Goal: Find specific page/section: Find specific page/section

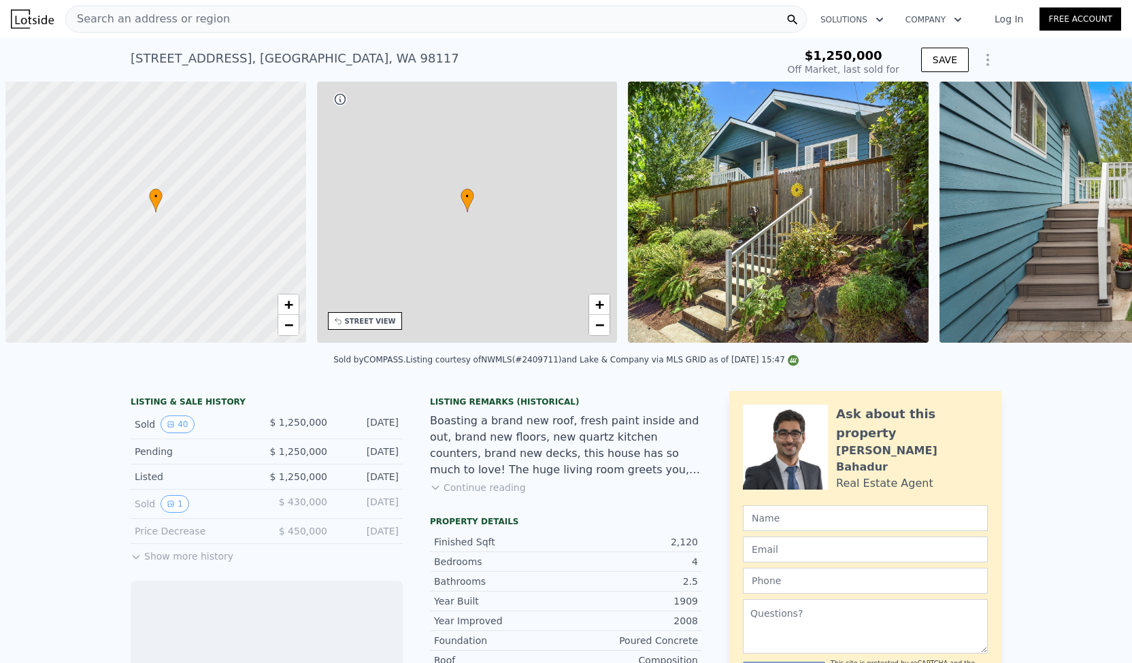
scroll to position [0, 5]
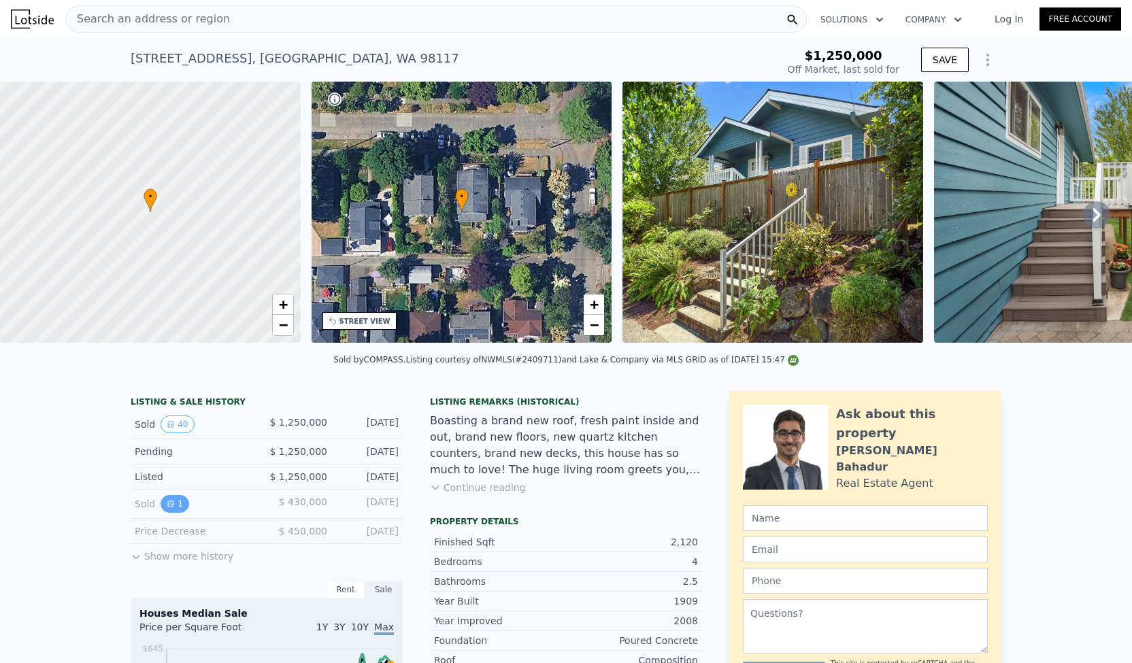
click at [169, 508] on button "1" at bounding box center [175, 504] width 29 height 18
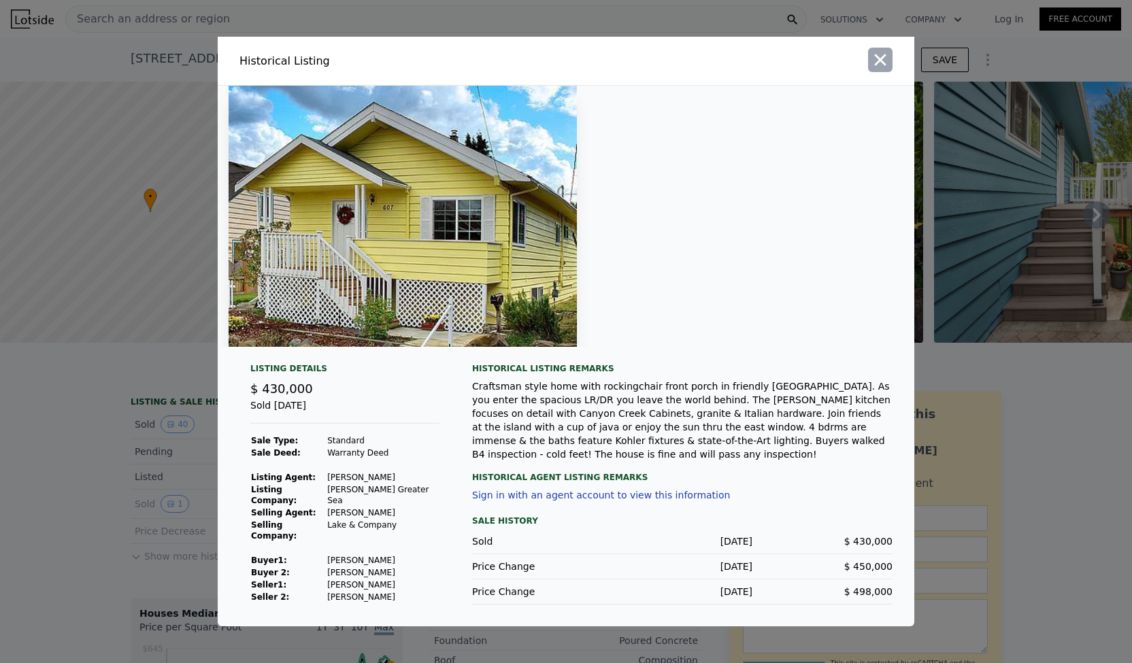
click at [880, 72] on button "button" at bounding box center [880, 60] width 24 height 24
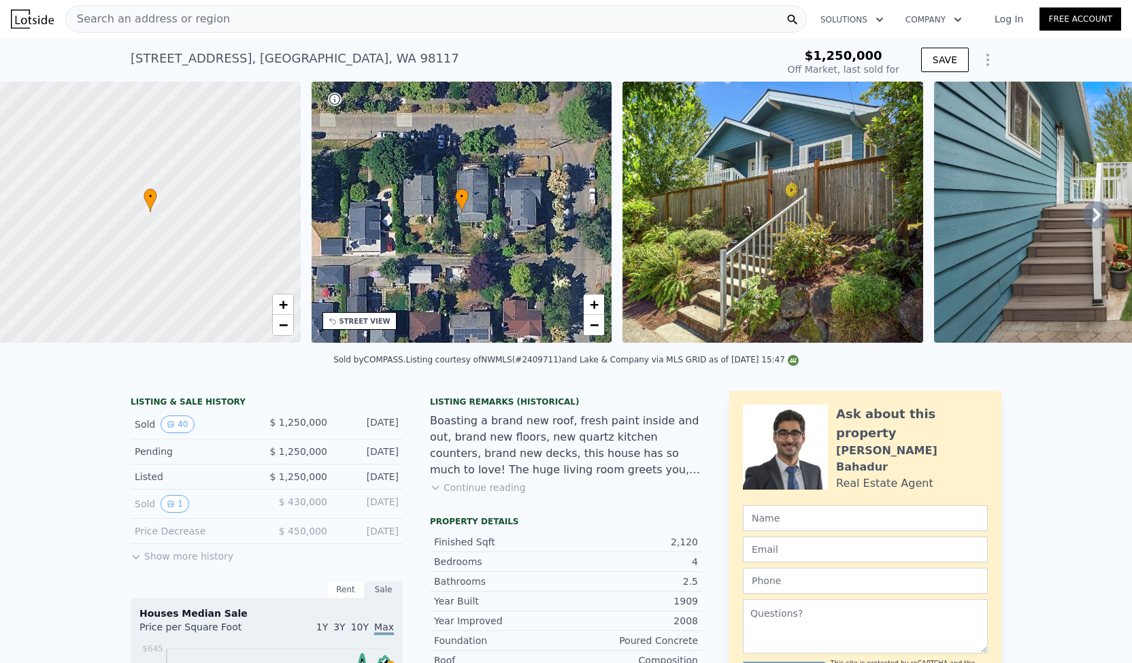
click at [146, 563] on button "Show more history" at bounding box center [182, 553] width 103 height 19
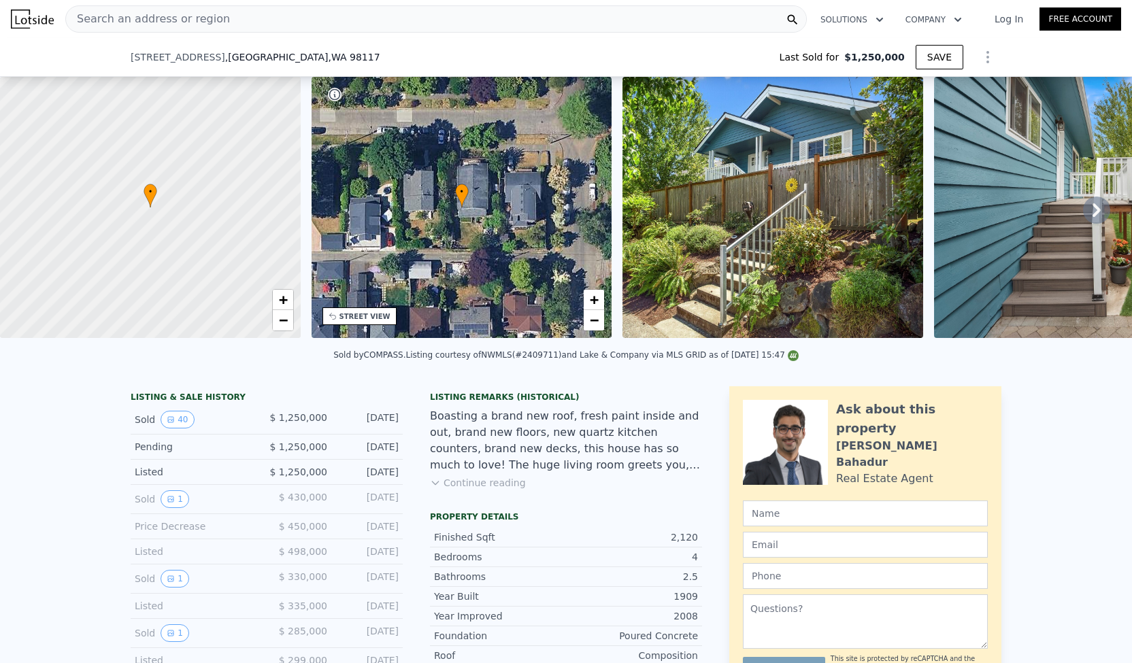
scroll to position [133, 0]
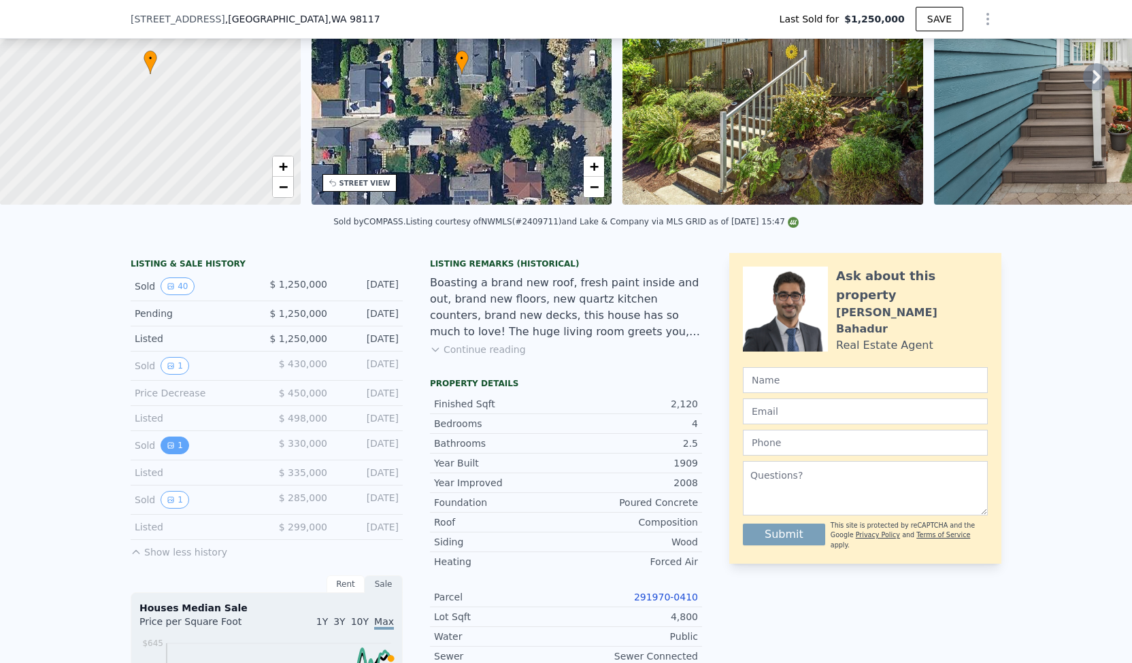
click at [167, 448] on icon "View historical data" at bounding box center [171, 445] width 8 height 8
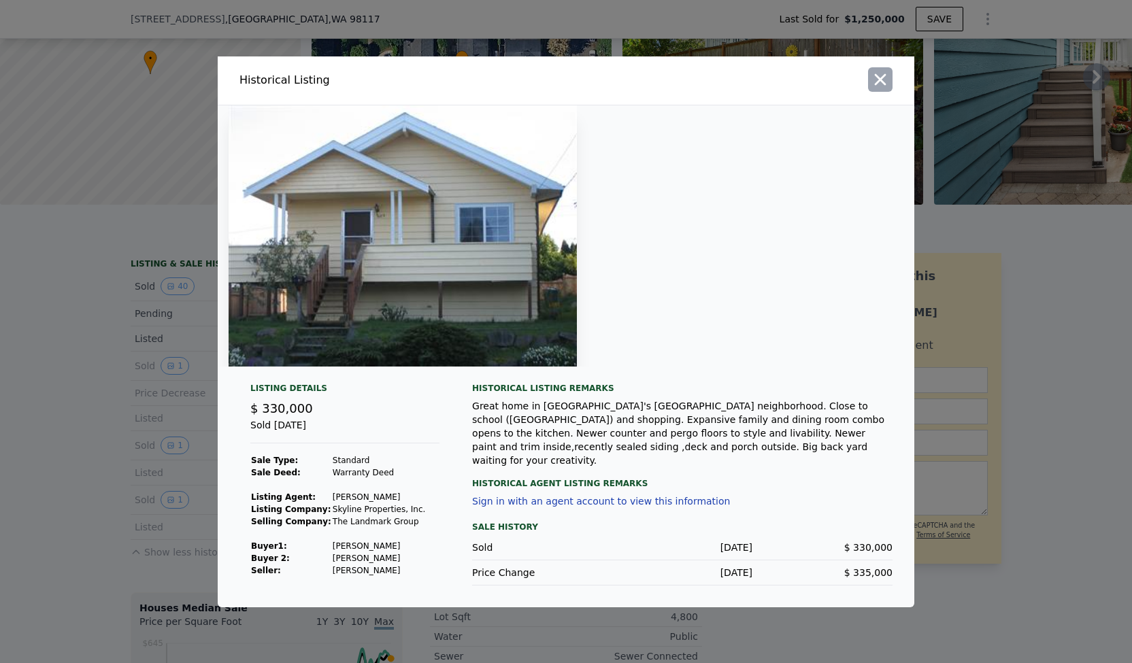
click at [875, 89] on icon "button" at bounding box center [880, 79] width 19 height 19
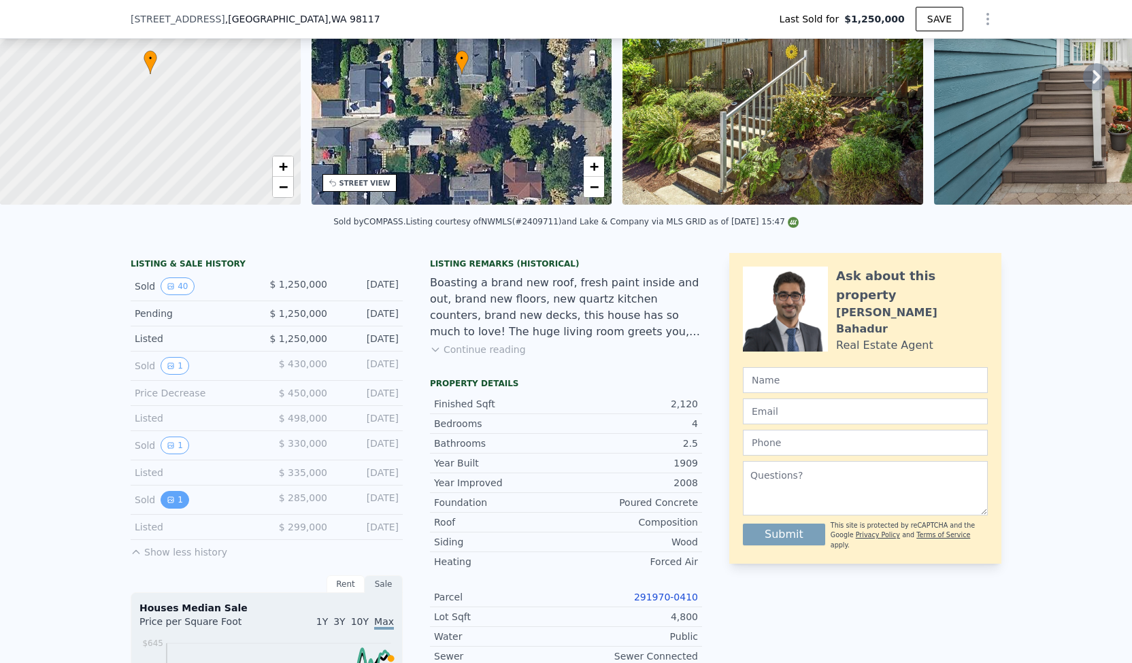
click at [167, 504] on icon "View historical data" at bounding box center [171, 500] width 8 height 8
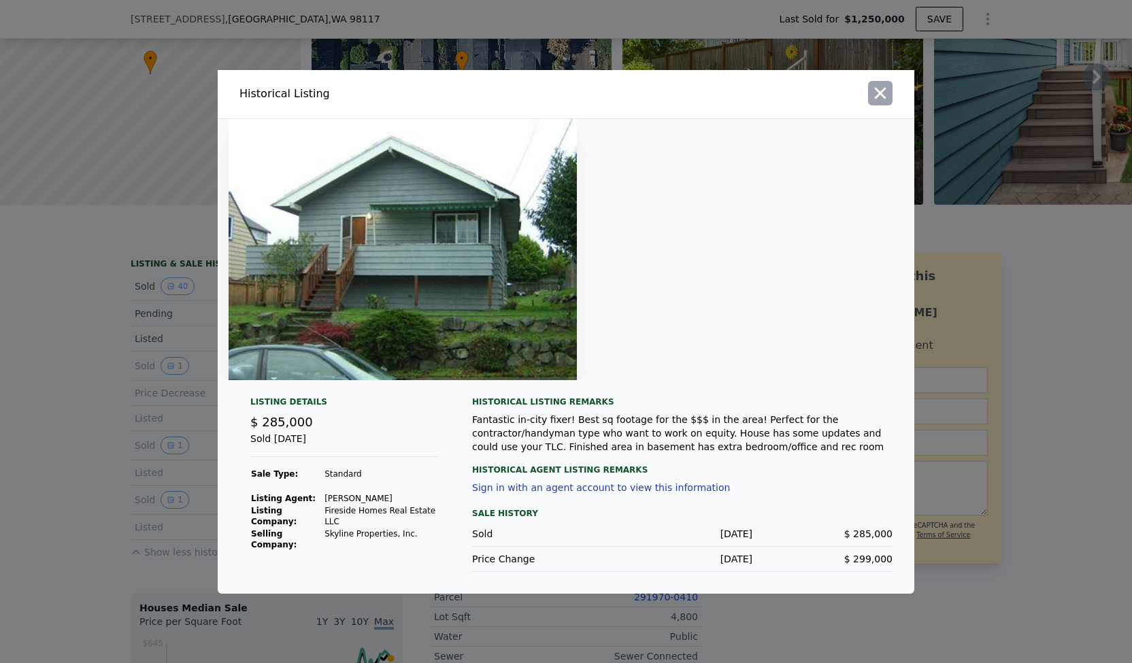
click at [875, 90] on icon "button" at bounding box center [880, 93] width 19 height 19
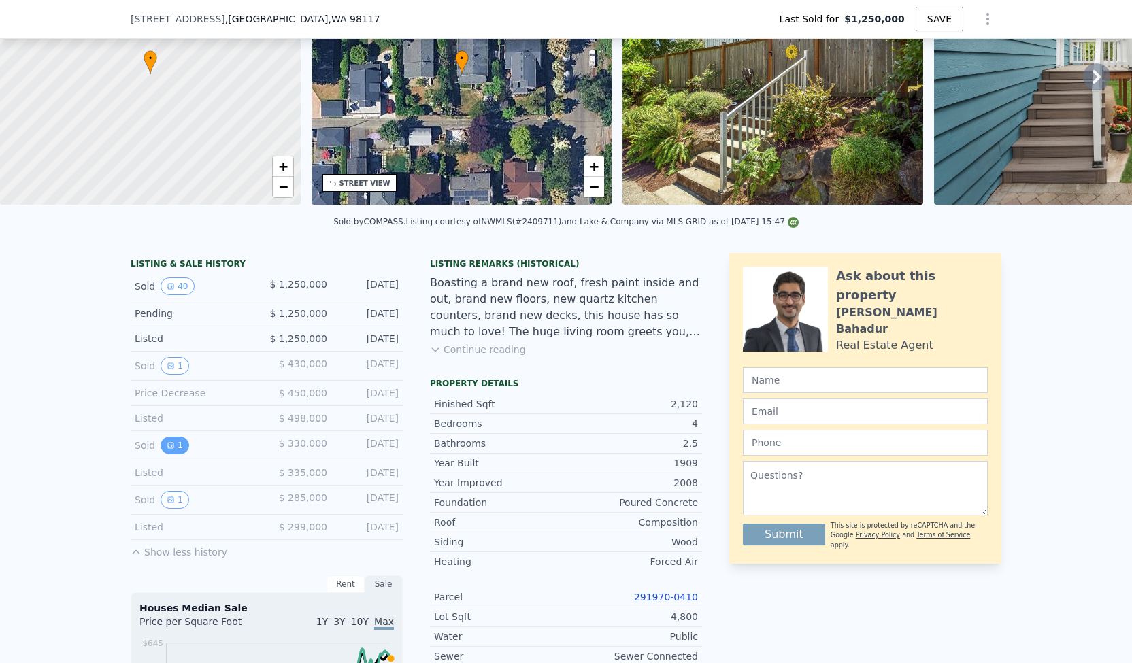
click at [167, 448] on icon "View historical data" at bounding box center [171, 445] width 8 height 8
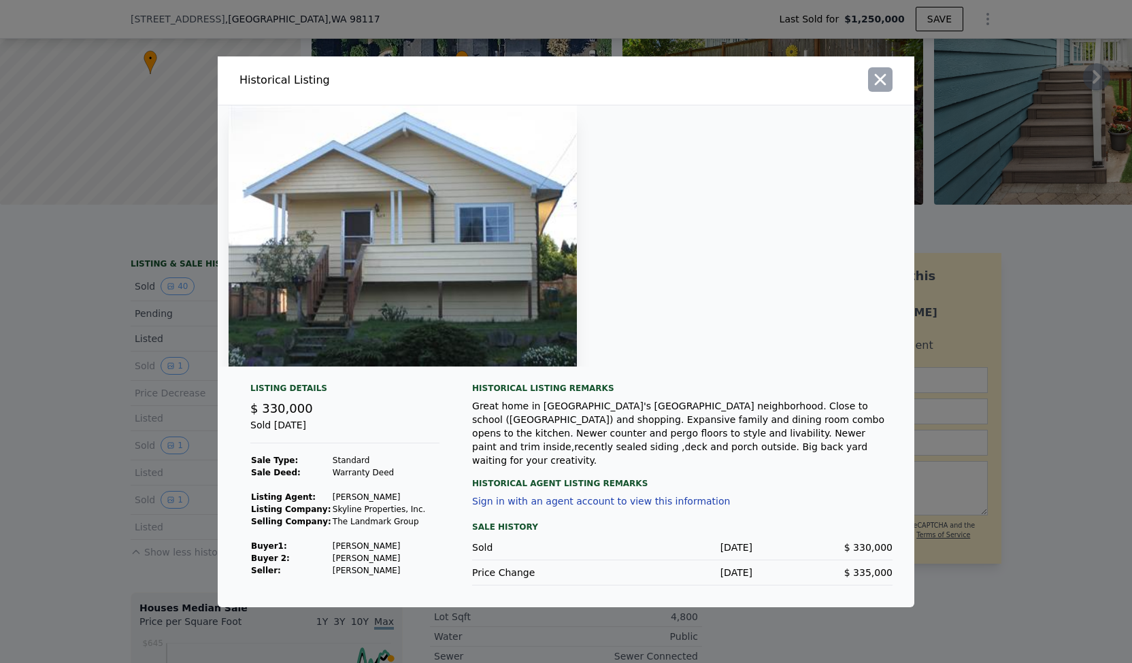
click at [873, 86] on icon "button" at bounding box center [880, 79] width 19 height 19
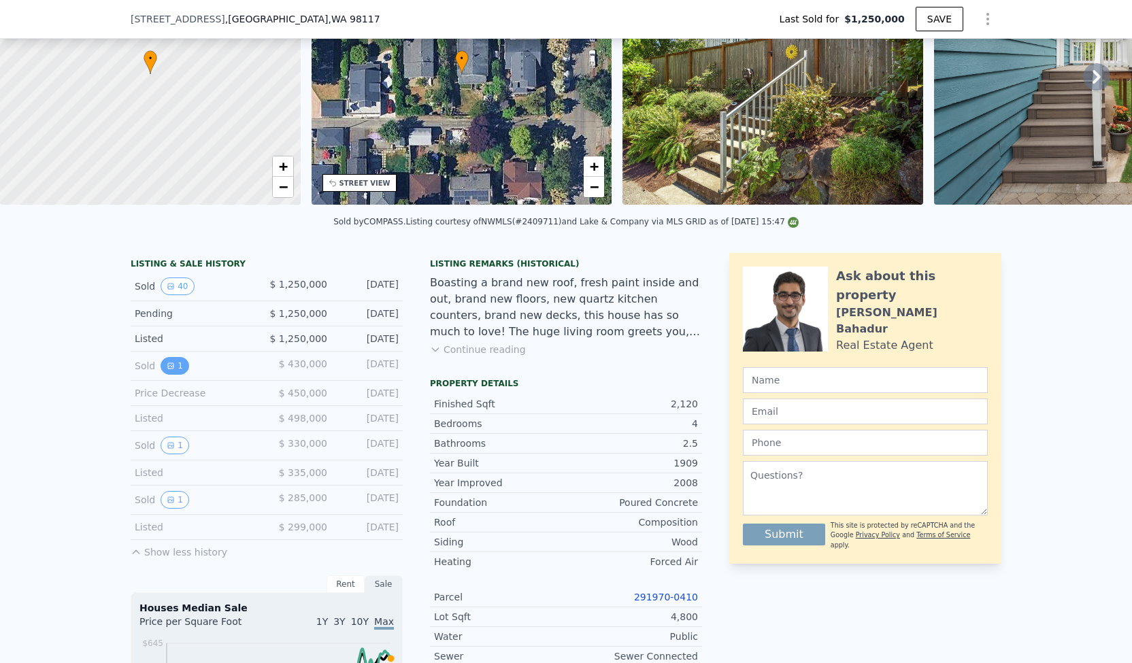
click at [163, 365] on button "1" at bounding box center [175, 366] width 29 height 18
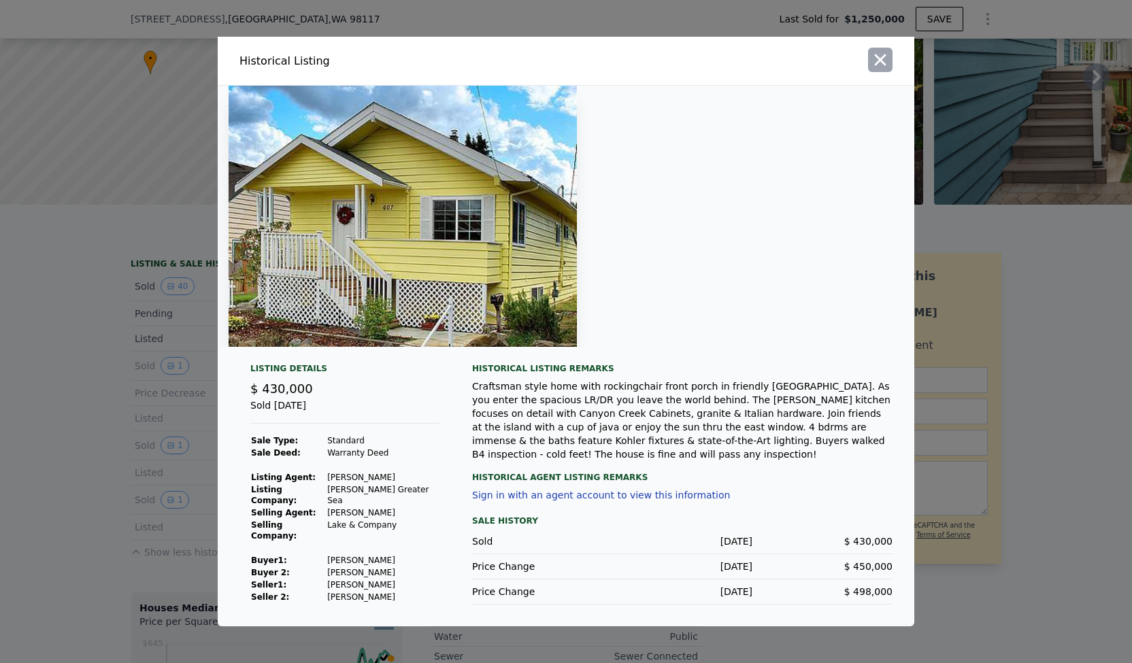
click at [883, 66] on icon "button" at bounding box center [881, 60] width 12 height 12
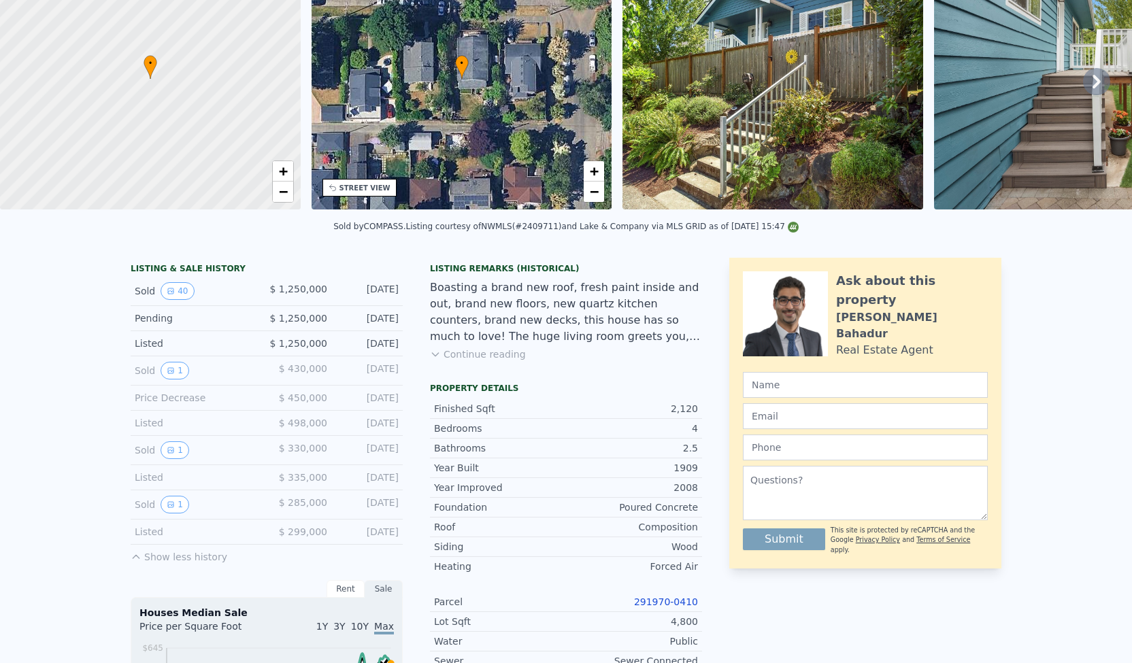
scroll to position [0, 0]
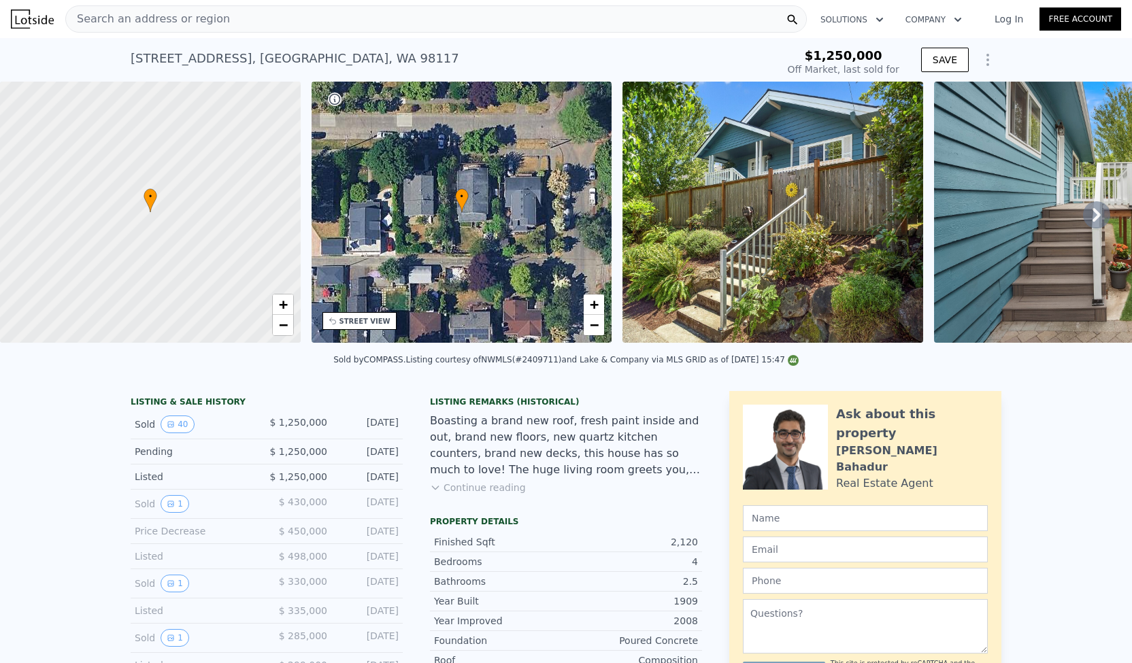
click at [756, 202] on img at bounding box center [772, 212] width 301 height 261
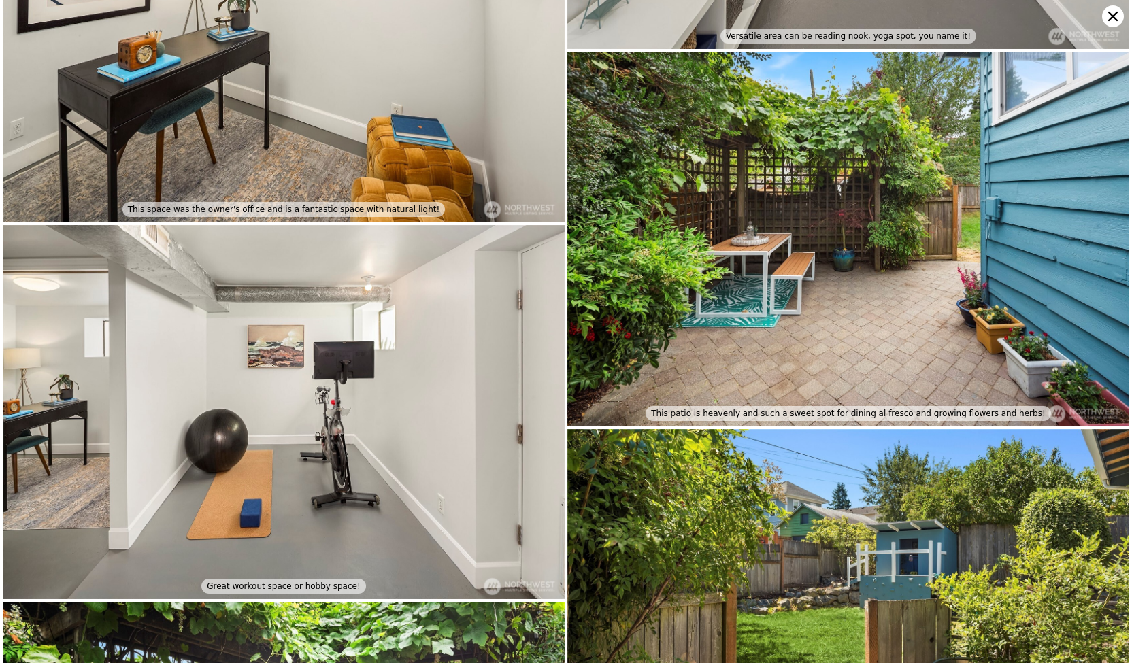
scroll to position [5671, 0]
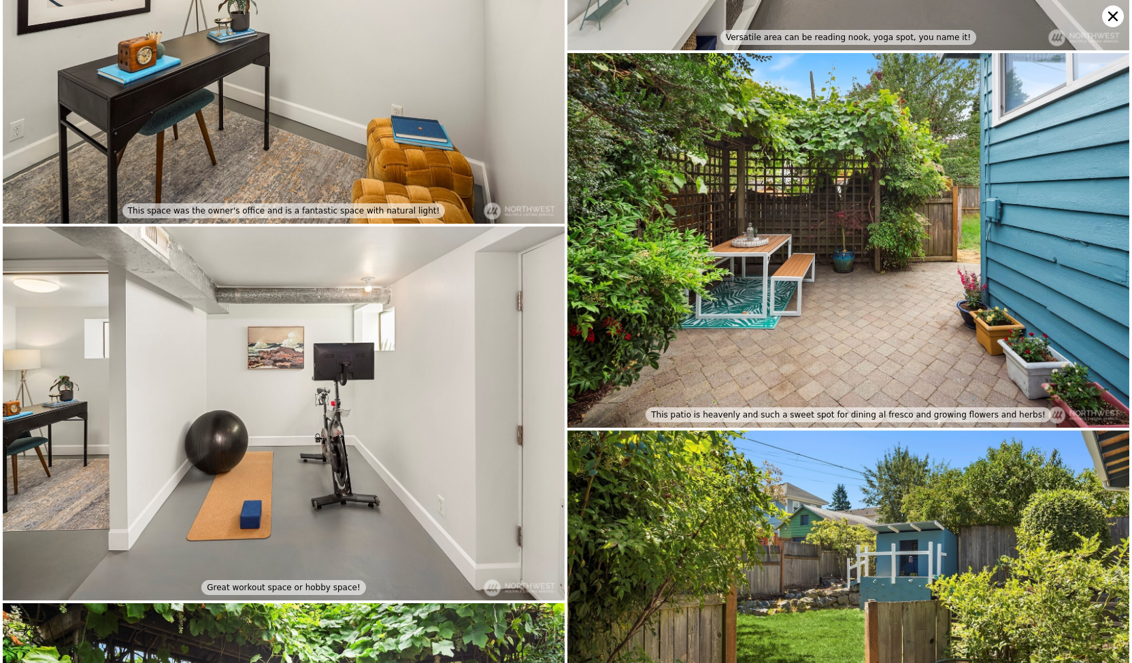
click at [1115, 18] on icon at bounding box center [1113, 17] width 10 height 10
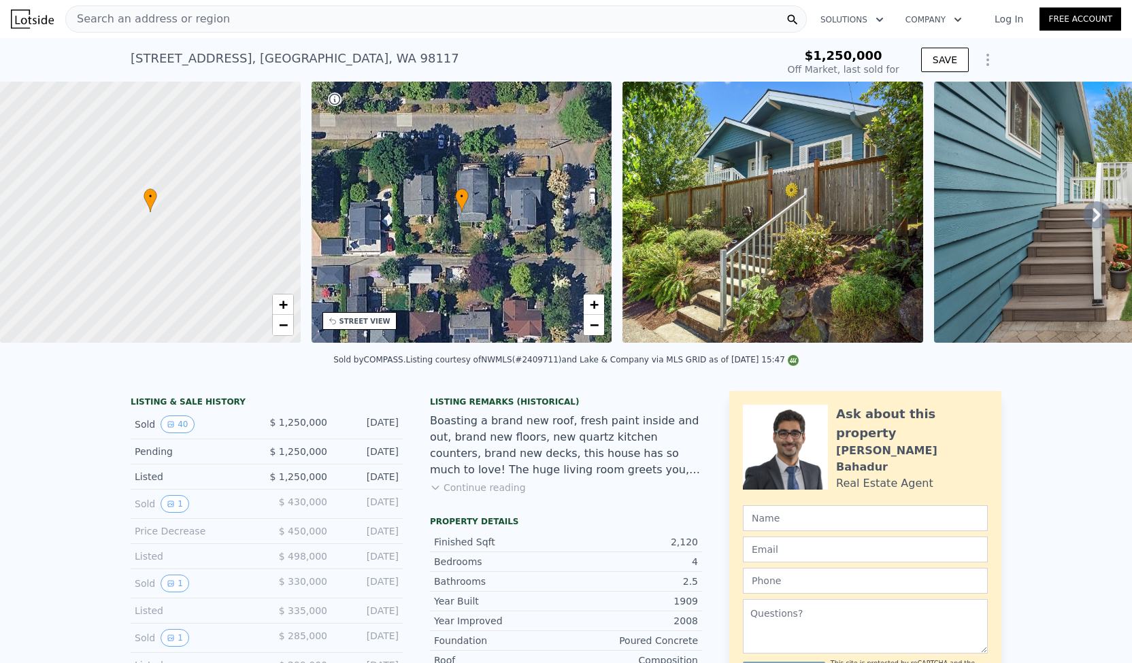
click at [258, 17] on div "Search an address or region" at bounding box center [435, 18] width 741 height 27
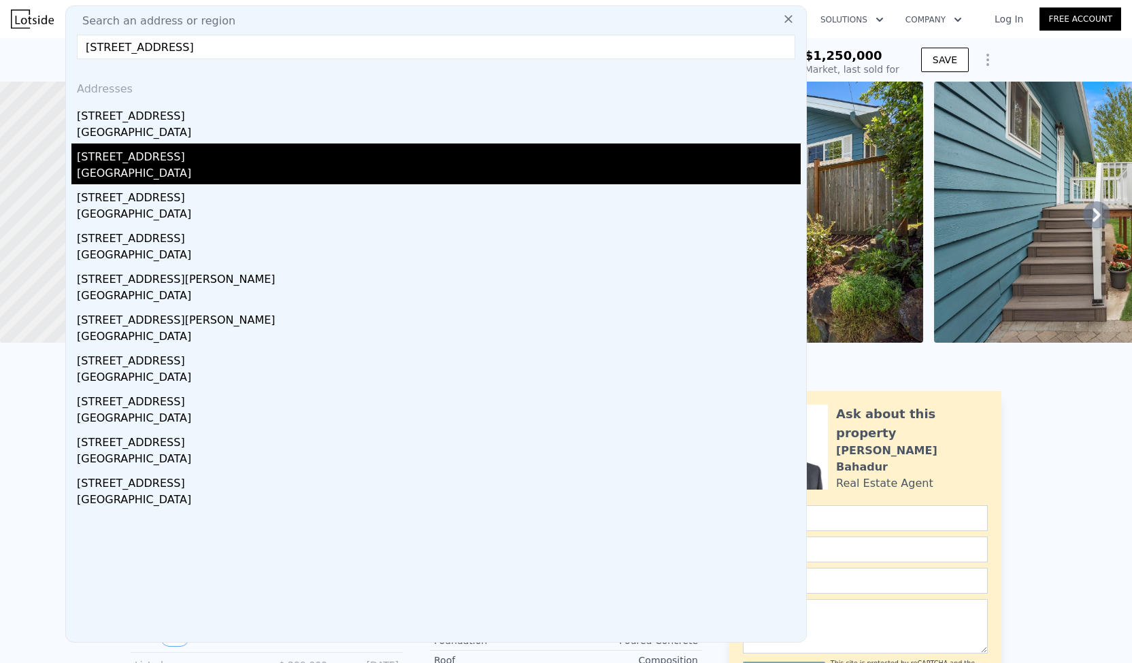
type input "[STREET_ADDRESS]"
click at [197, 168] on div "[GEOGRAPHIC_DATA]" at bounding box center [439, 174] width 724 height 19
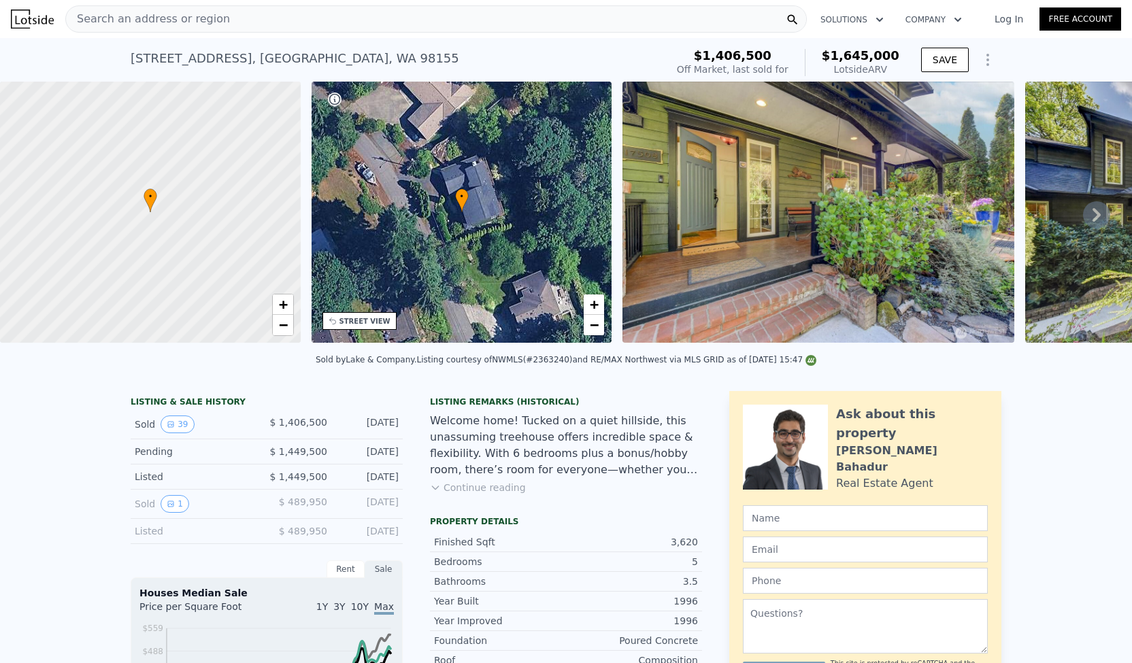
click at [1092, 216] on icon at bounding box center [1096, 215] width 8 height 14
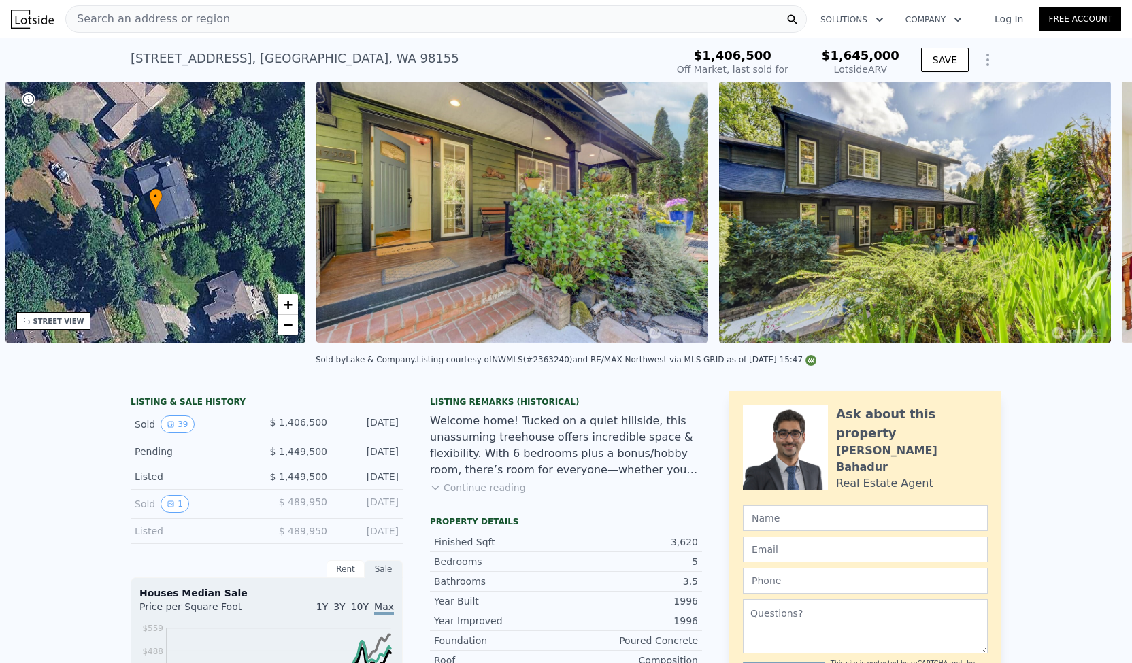
scroll to position [0, 316]
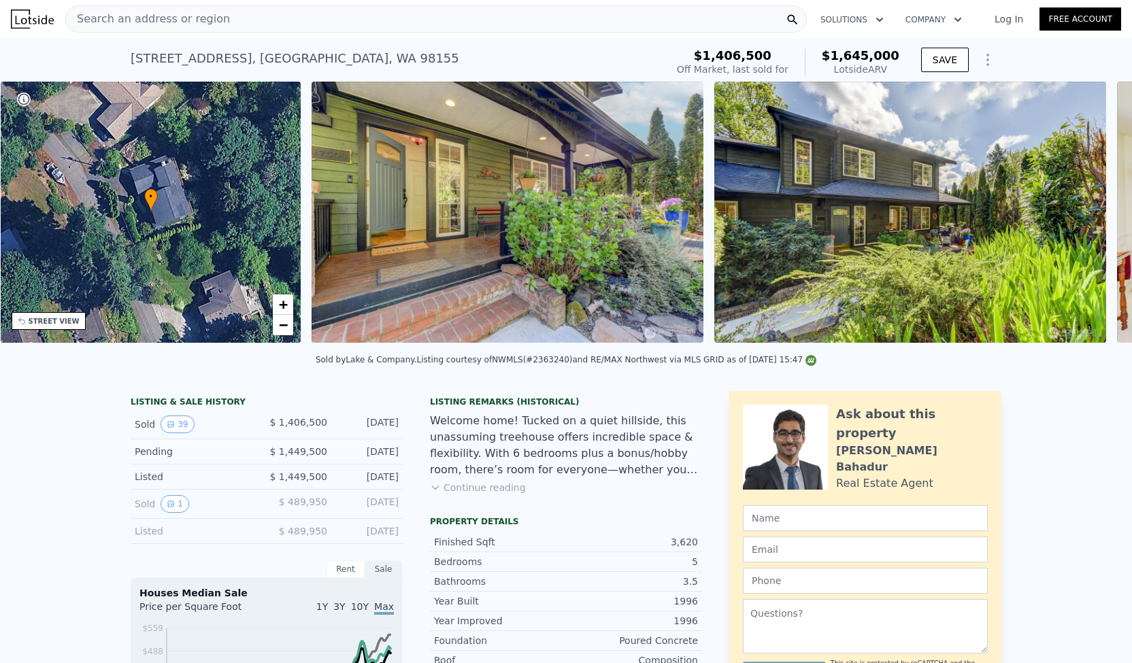
click at [1084, 216] on img at bounding box center [910, 212] width 392 height 261
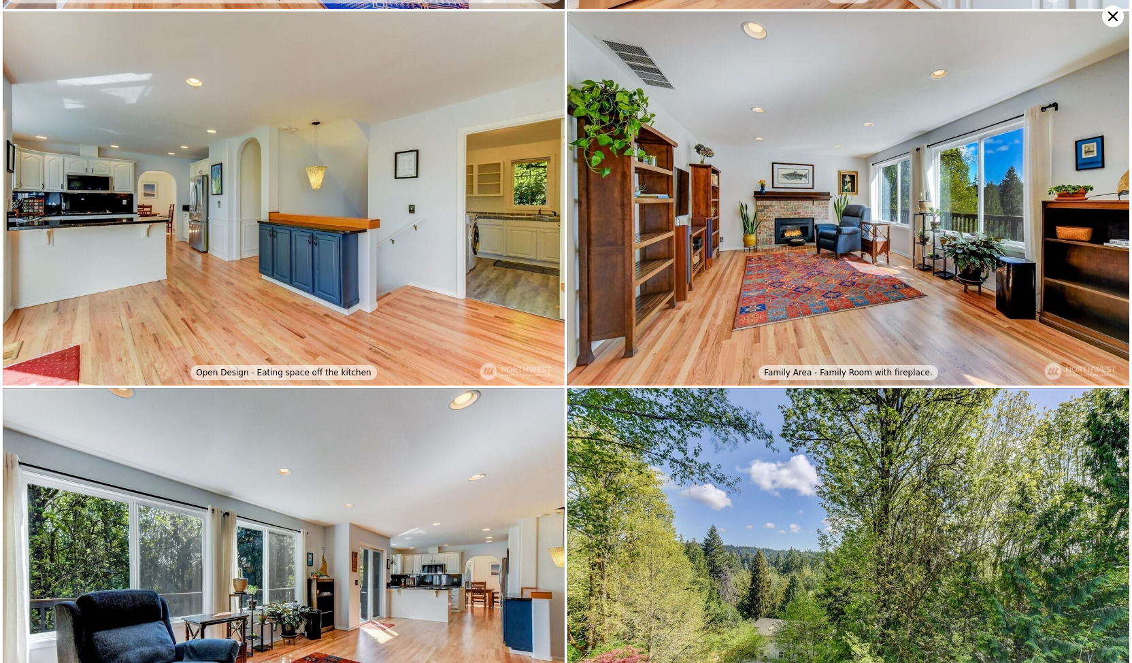
scroll to position [1495, 0]
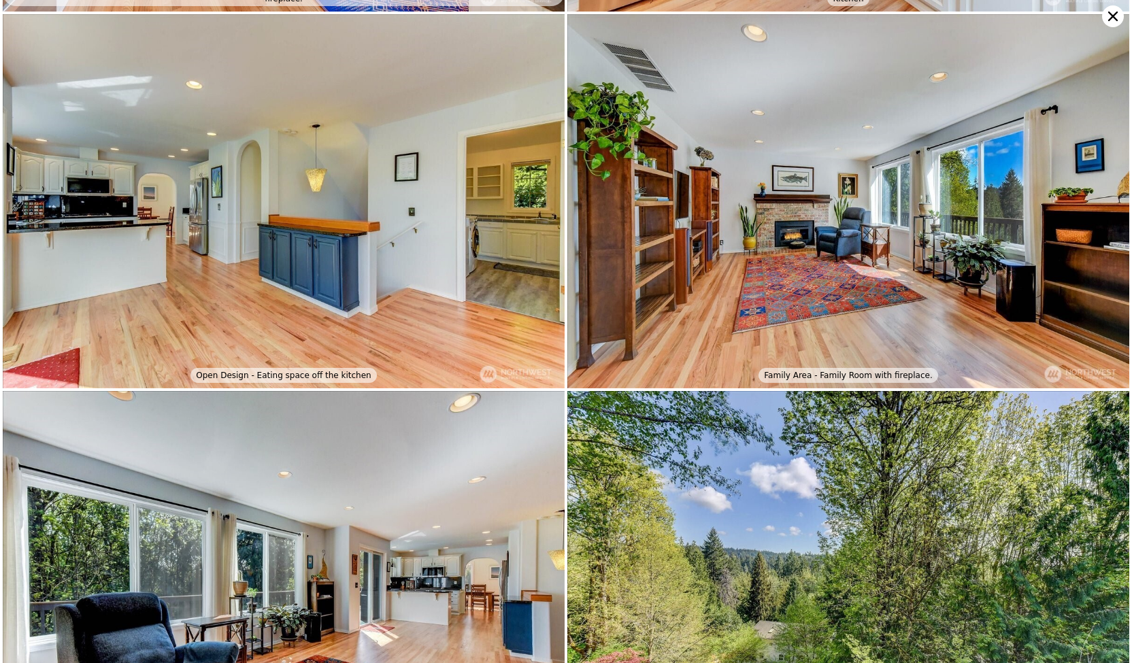
click at [1114, 18] on icon at bounding box center [1113, 17] width 10 height 10
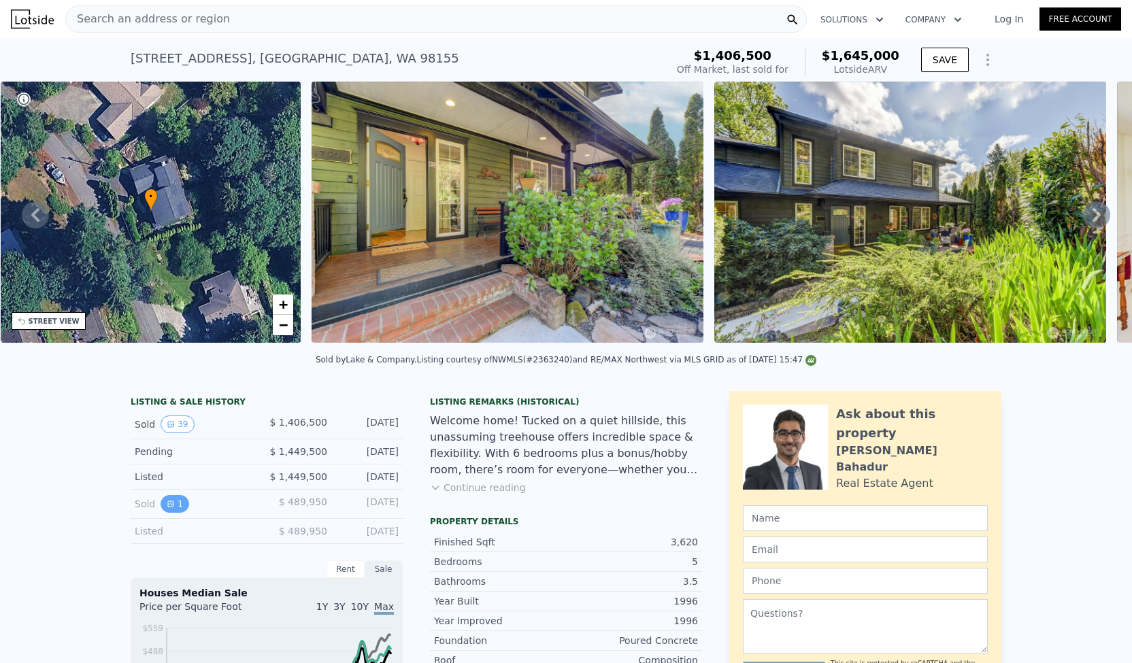
click at [167, 508] on icon "View historical data" at bounding box center [171, 504] width 8 height 8
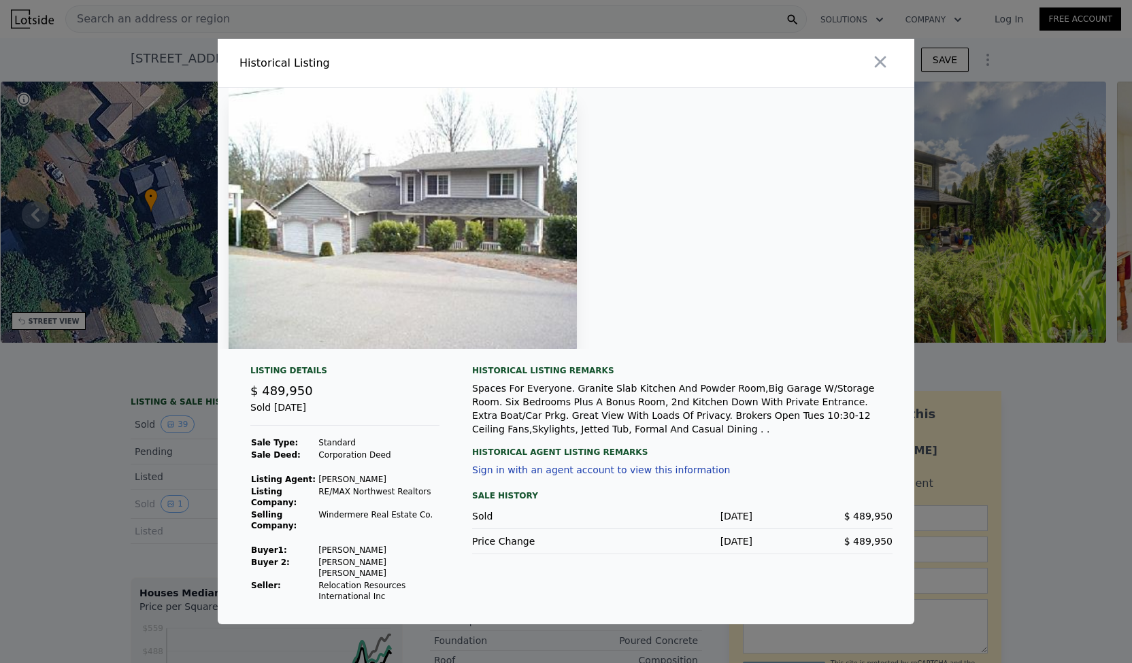
click at [402, 216] on img at bounding box center [403, 218] width 348 height 261
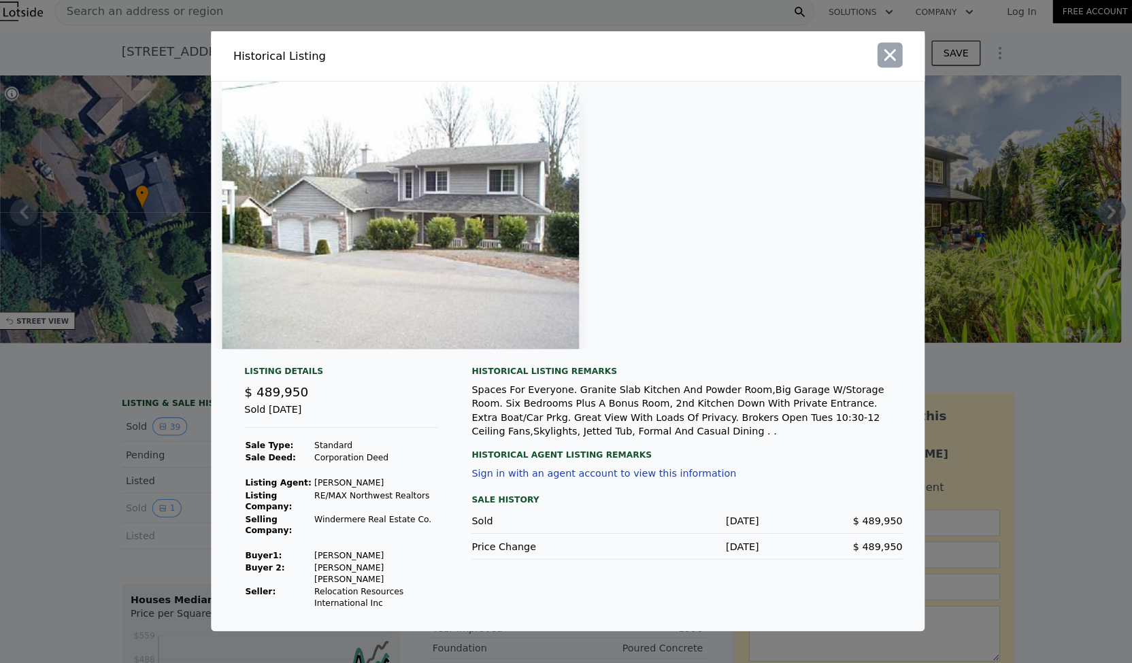
click at [873, 70] on icon "button" at bounding box center [880, 61] width 19 height 19
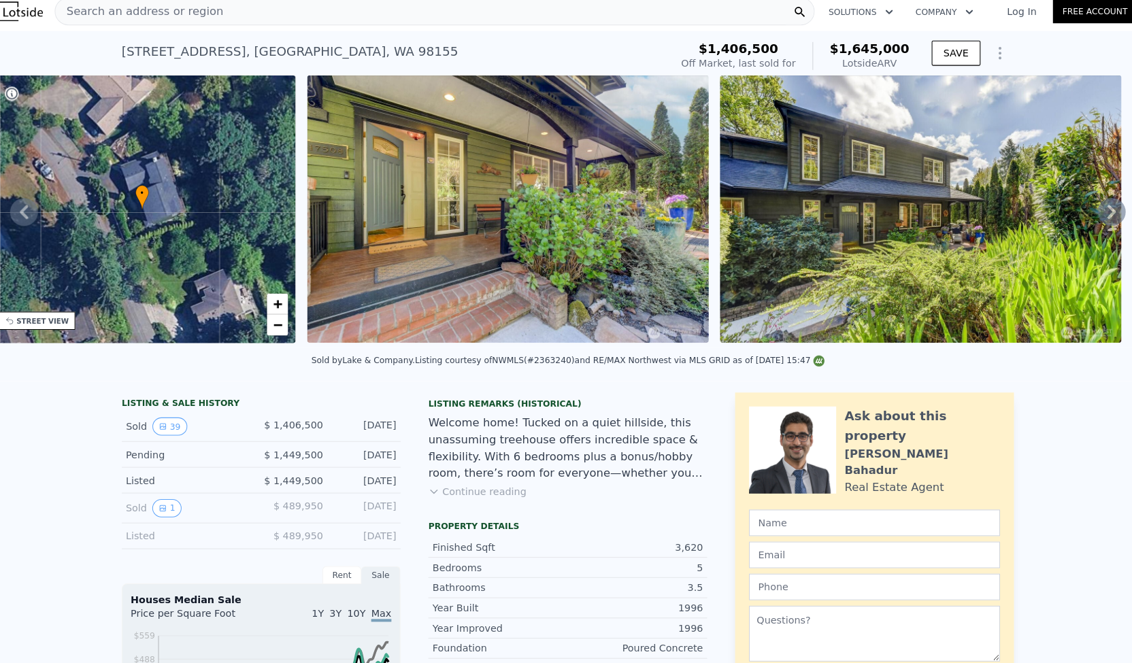
click at [650, 21] on div "Search an address or region" at bounding box center [435, 18] width 741 height 27
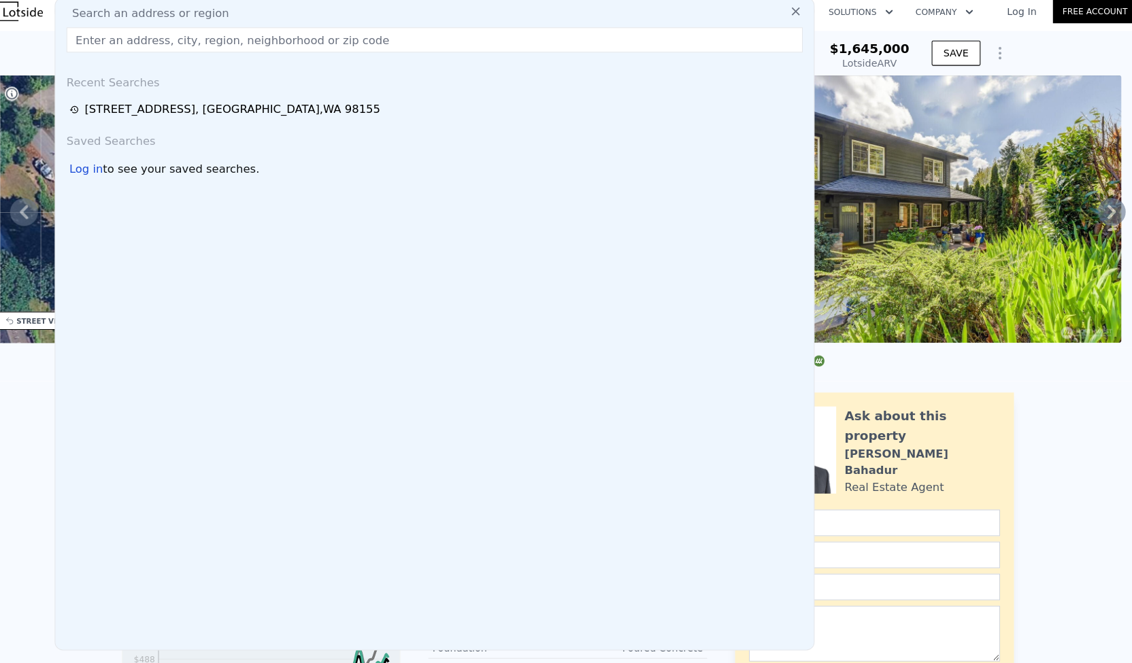
click at [662, 41] on input "text" at bounding box center [436, 47] width 718 height 24
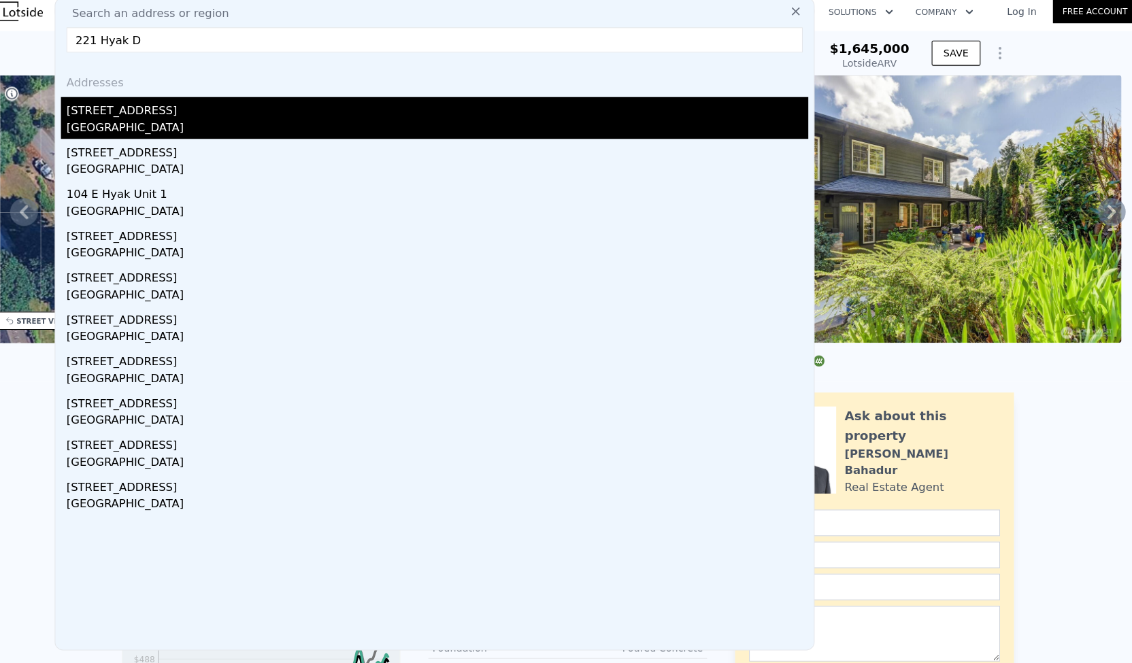
type input "221 Hyak D"
click at [130, 124] on div "[GEOGRAPHIC_DATA]" at bounding box center [439, 133] width 724 height 19
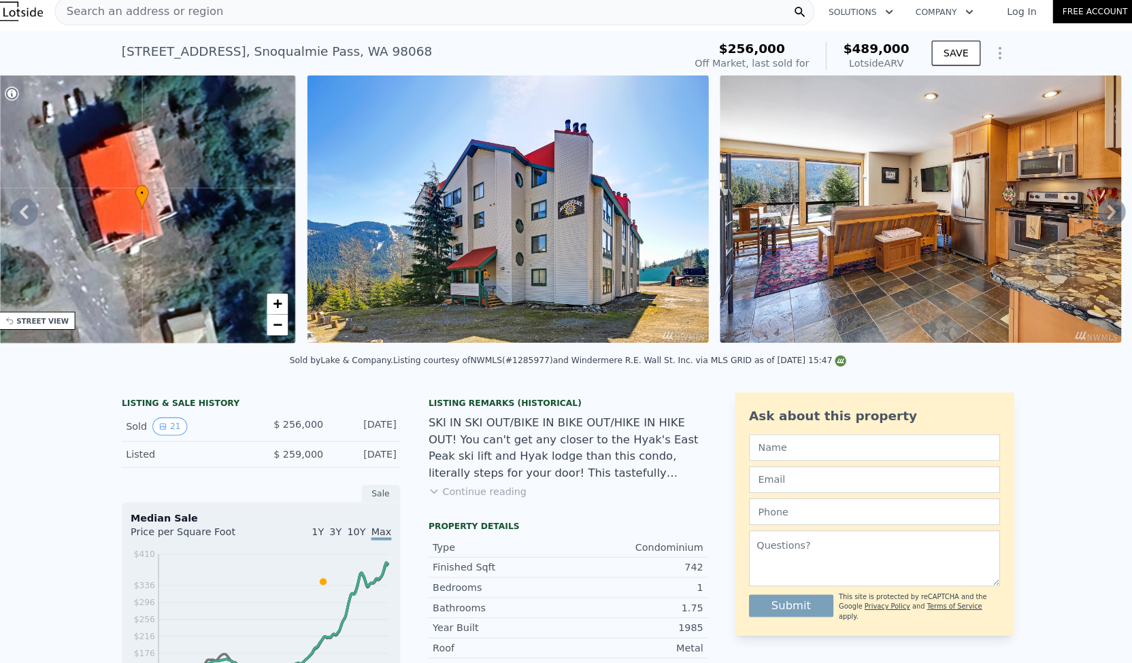
click at [1090, 220] on icon at bounding box center [1096, 214] width 27 height 27
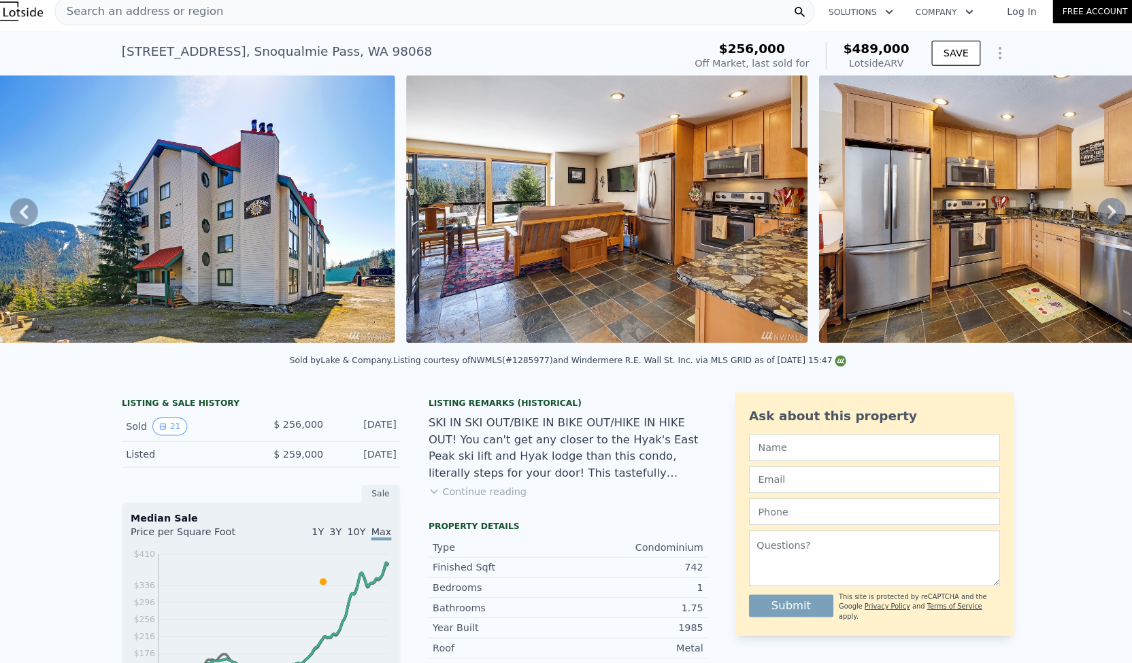
click at [1090, 220] on icon at bounding box center [1096, 214] width 27 height 27
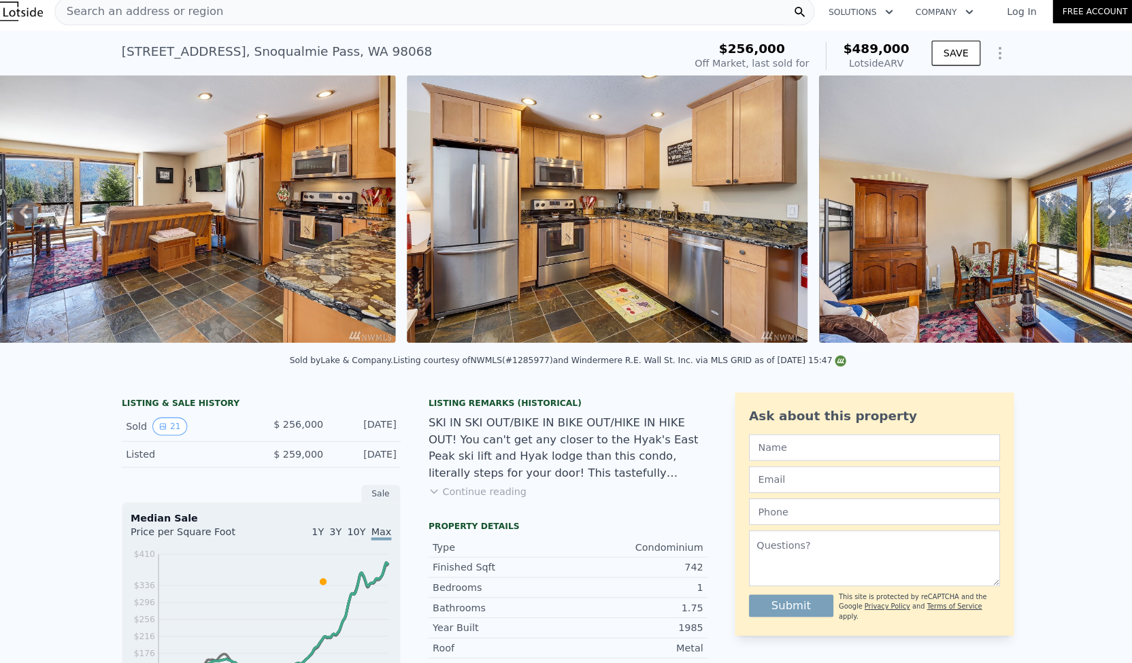
click at [1090, 220] on icon at bounding box center [1096, 214] width 27 height 27
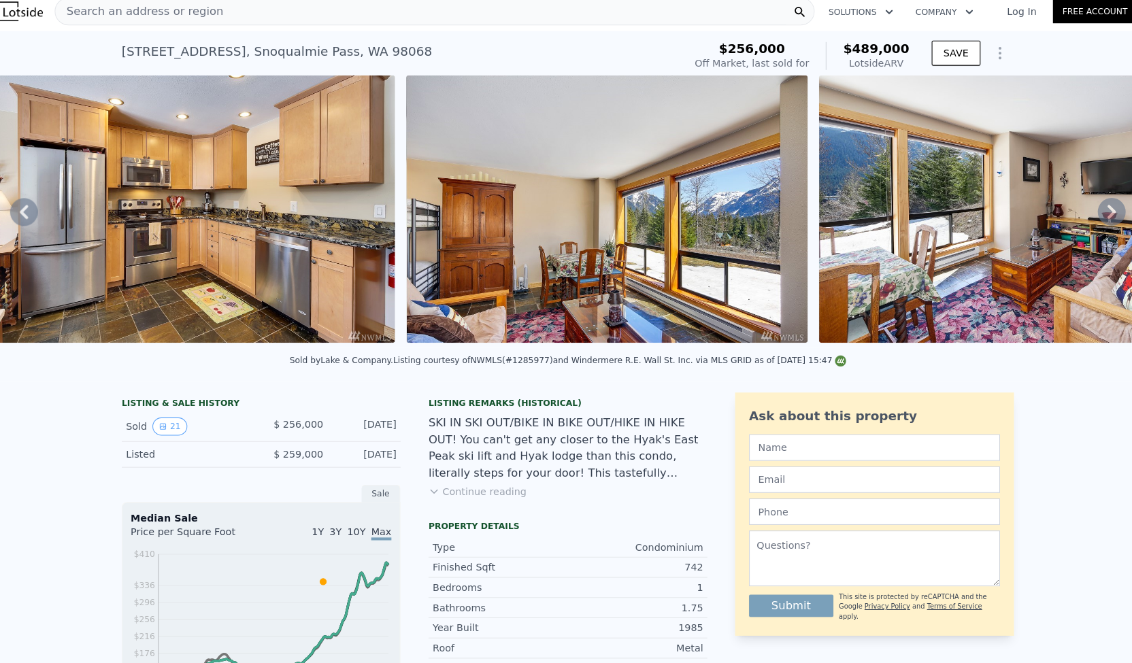
click at [1090, 220] on icon at bounding box center [1096, 214] width 27 height 27
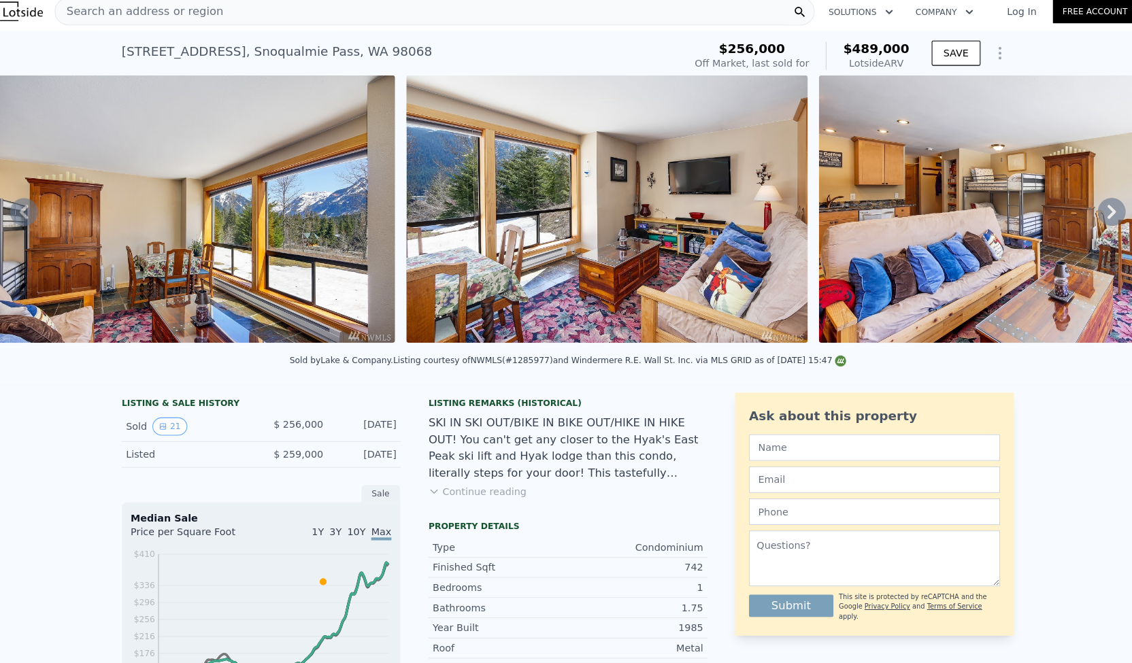
click at [1090, 220] on icon at bounding box center [1096, 214] width 27 height 27
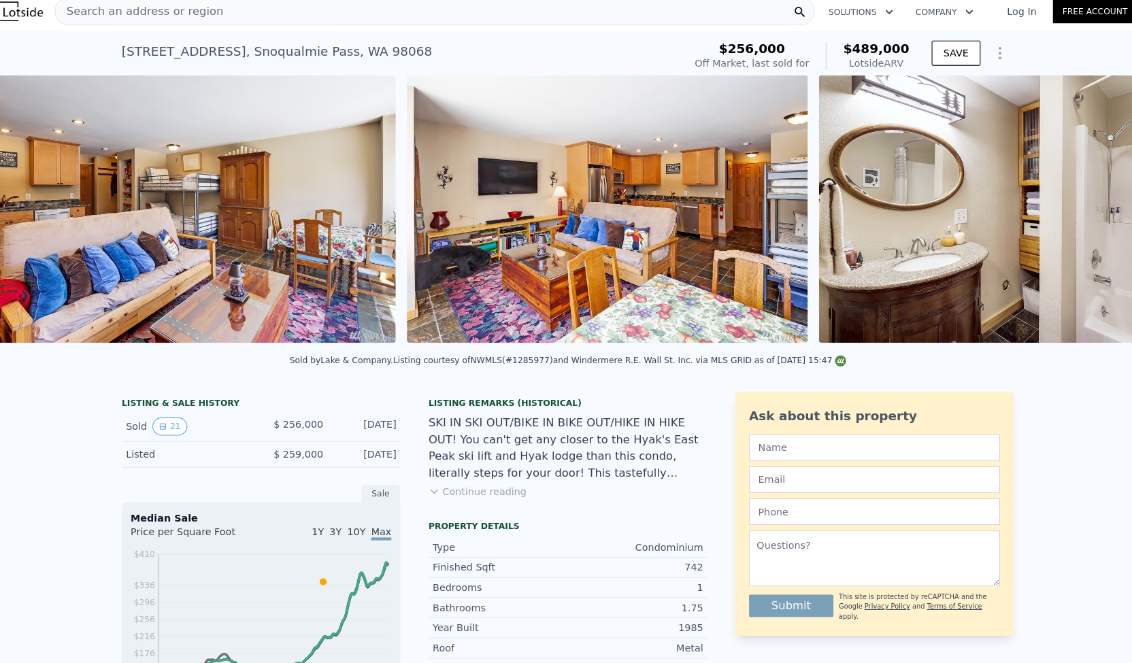
scroll to position [0, 2635]
click at [1090, 220] on div "• + − • + − STREET VIEW Loading... SATELLITE VIEW" at bounding box center [566, 215] width 1132 height 266
click at [1090, 220] on icon at bounding box center [1096, 214] width 27 height 27
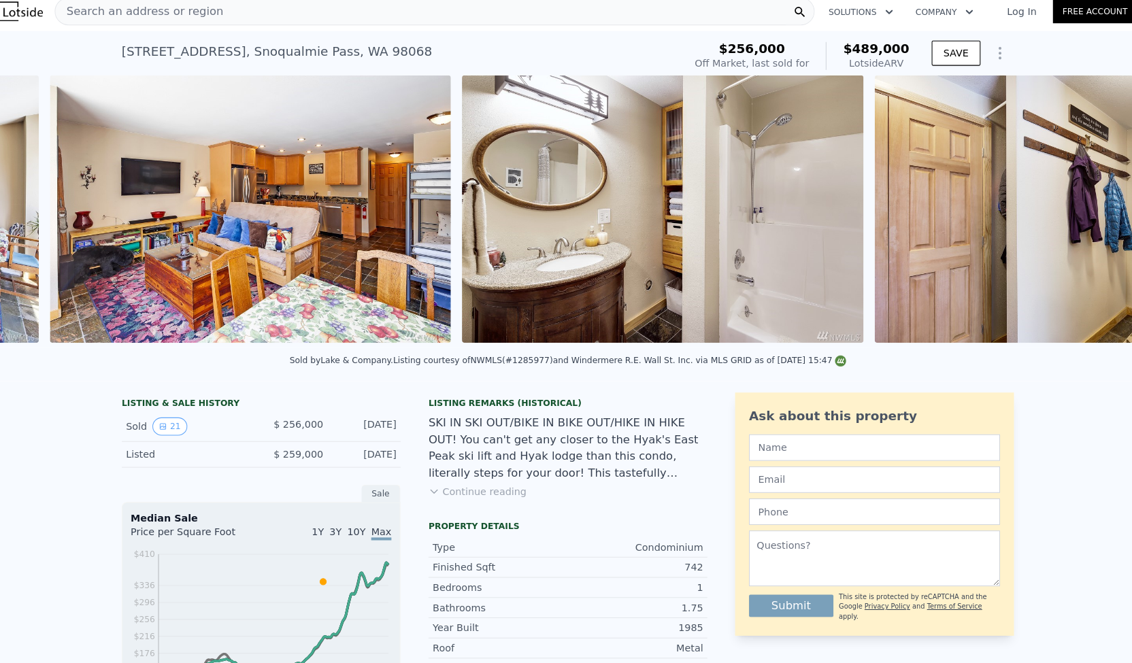
scroll to position [0, 3037]
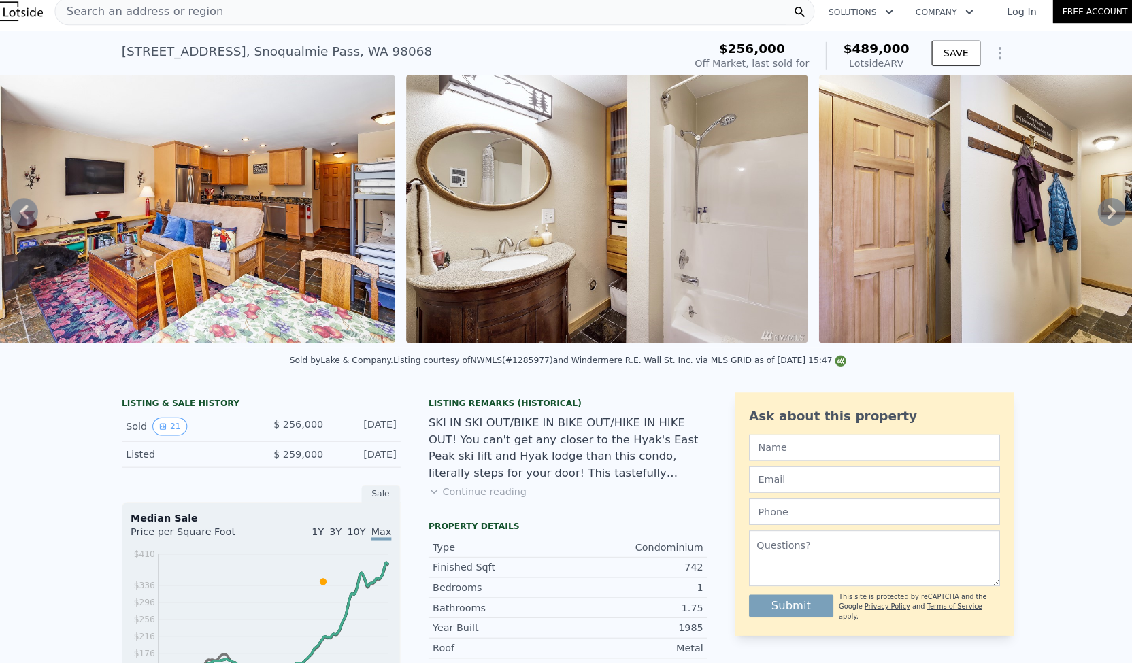
click at [1090, 220] on div "• + − • + − STREET VIEW Loading... SATELLITE VIEW" at bounding box center [566, 215] width 1132 height 266
click at [1090, 220] on icon at bounding box center [1096, 214] width 27 height 27
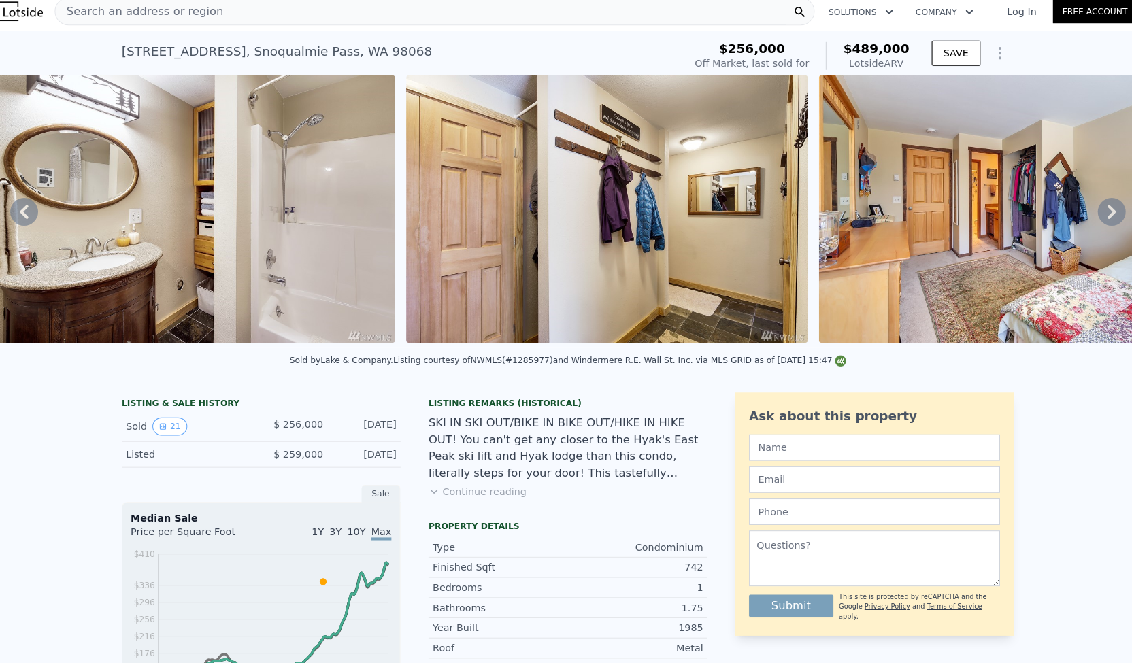
click at [1090, 220] on icon at bounding box center [1096, 214] width 27 height 27
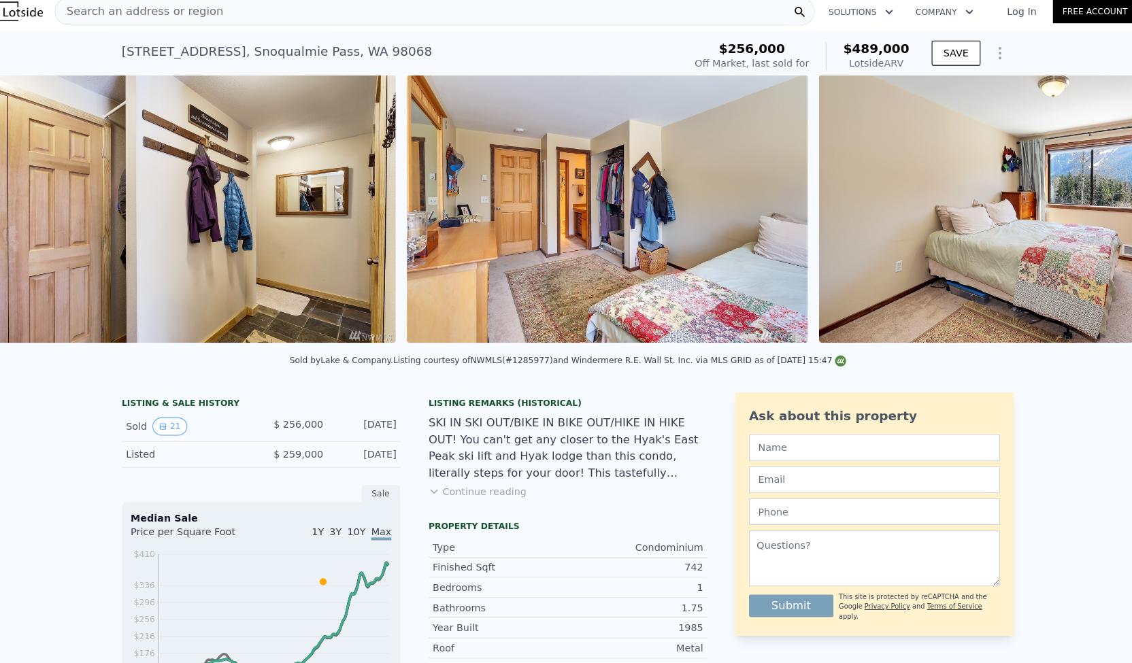
scroll to position [0, 3842]
click at [1090, 220] on div "• + − • + − STREET VIEW Loading... SATELLITE VIEW" at bounding box center [566, 215] width 1132 height 266
click at [1090, 220] on icon at bounding box center [1096, 214] width 27 height 27
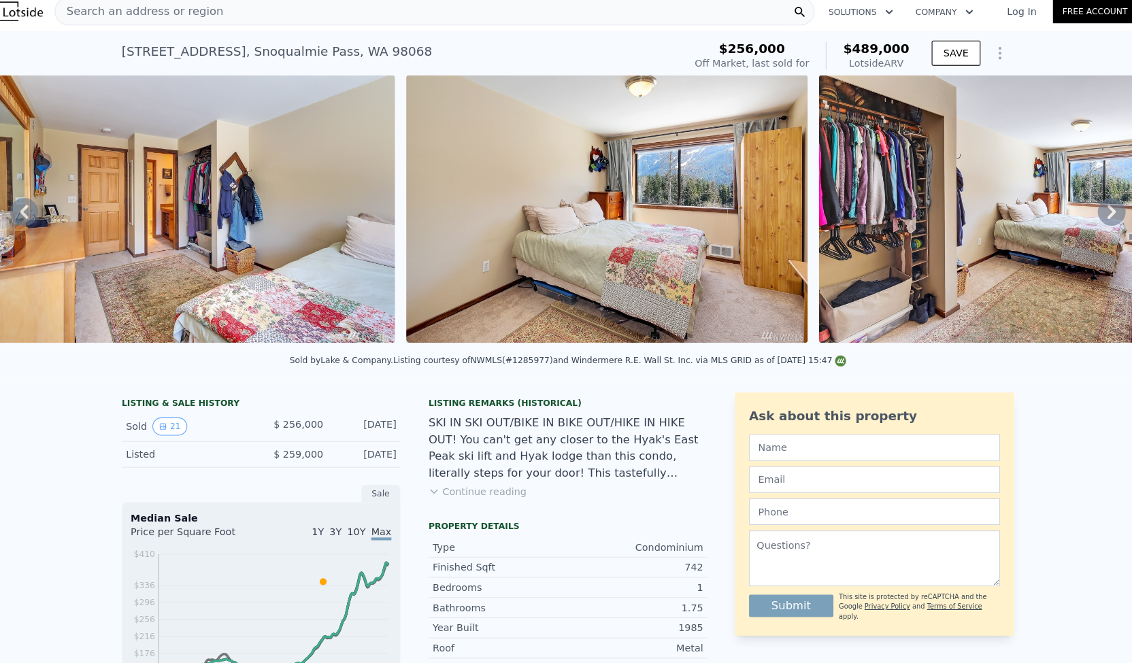
click at [1090, 220] on icon at bounding box center [1096, 214] width 27 height 27
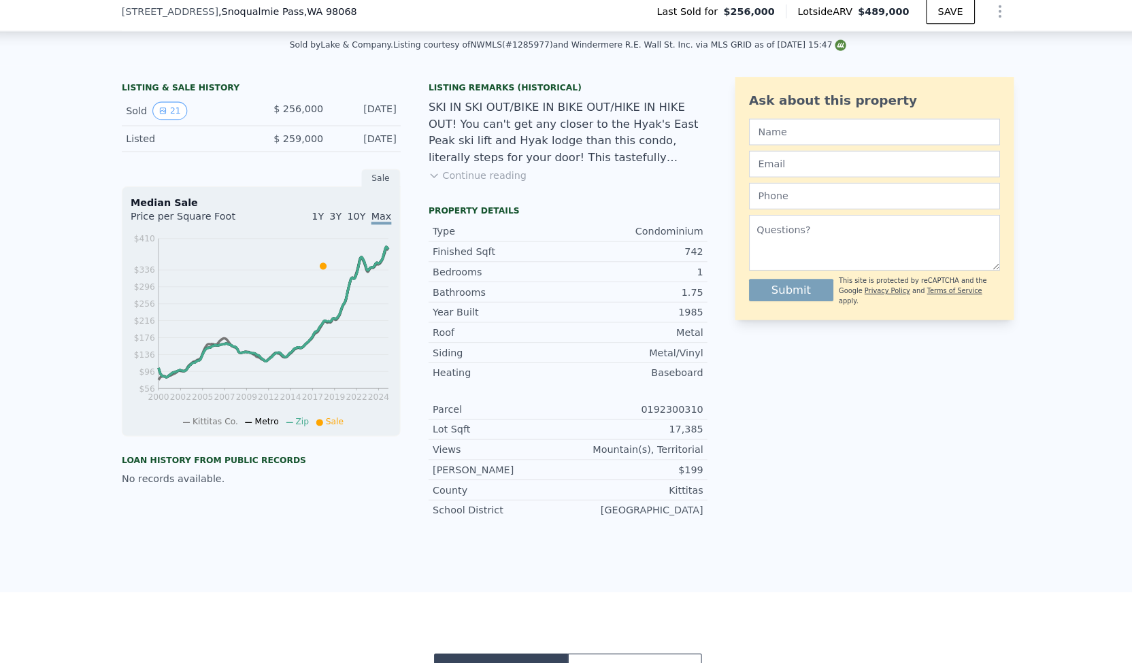
scroll to position [322, 0]
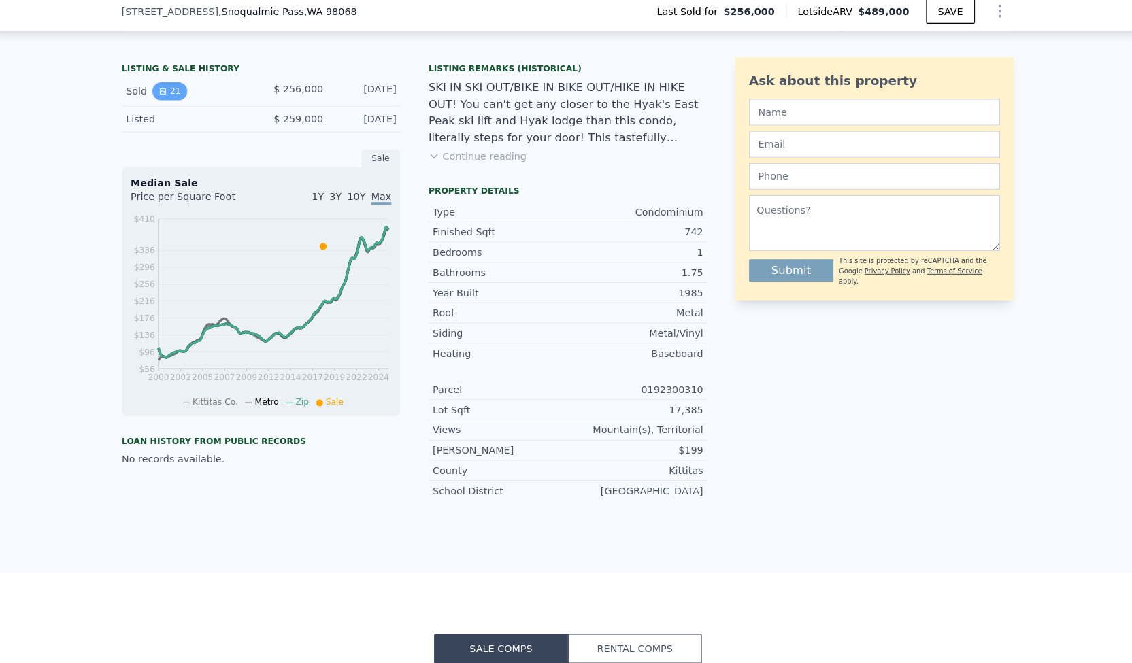
click at [170, 105] on button "21" at bounding box center [177, 97] width 33 height 18
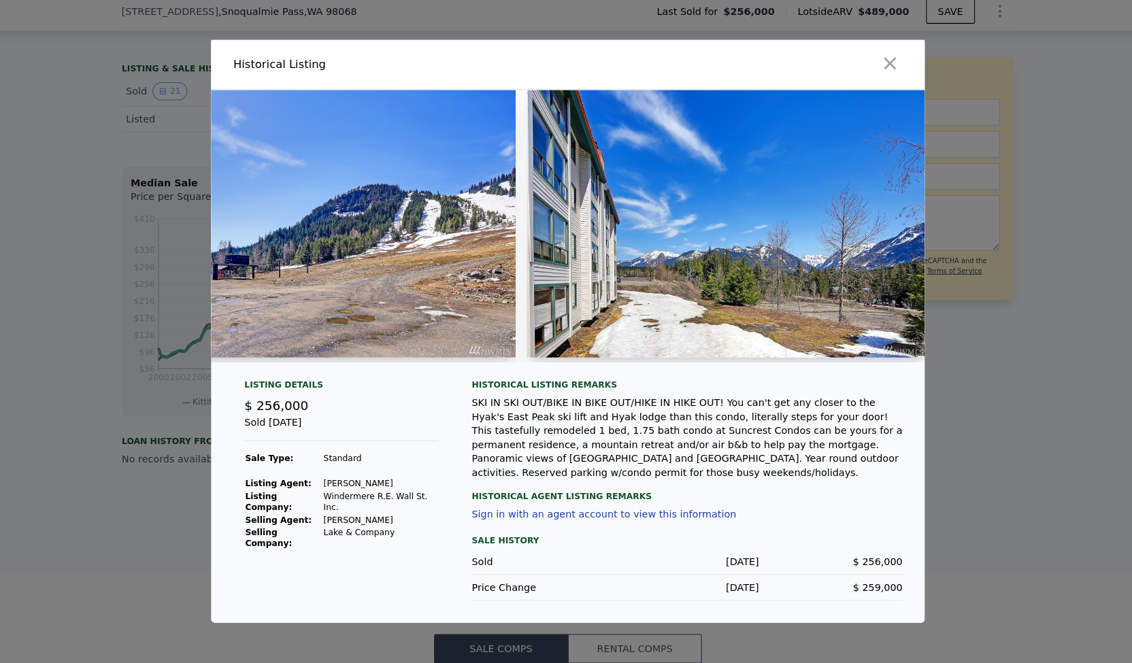
scroll to position [0, 6181]
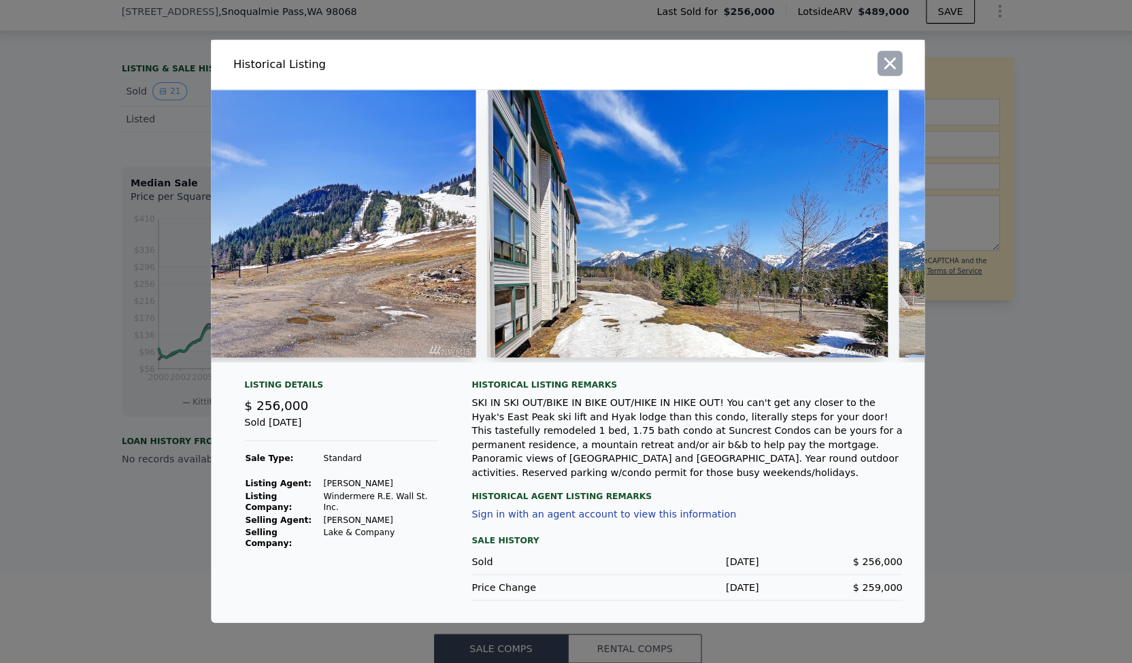
click at [882, 73] on icon "button" at bounding box center [880, 70] width 19 height 19
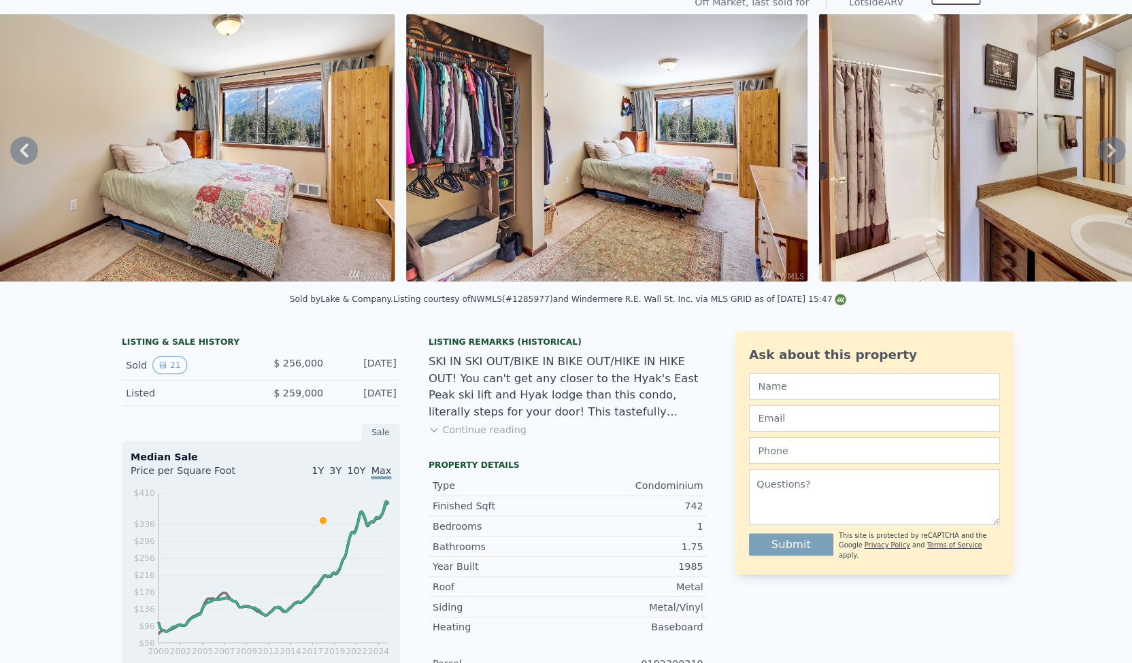
scroll to position [0, 0]
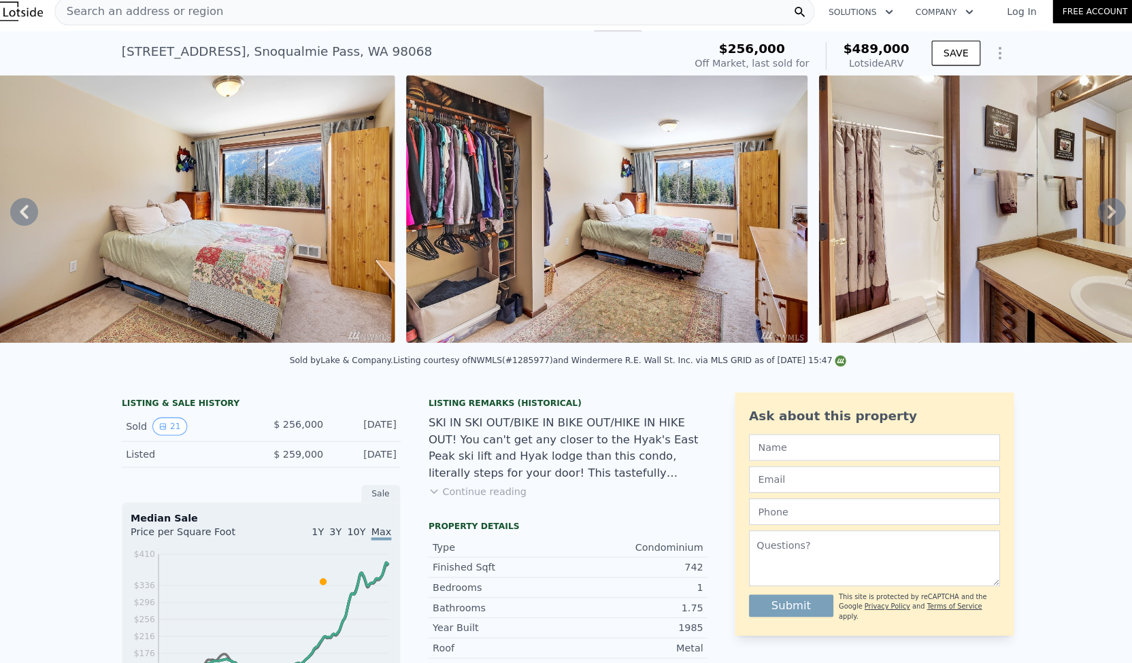
click at [582, 17] on div "Search an address or region" at bounding box center [435, 18] width 741 height 27
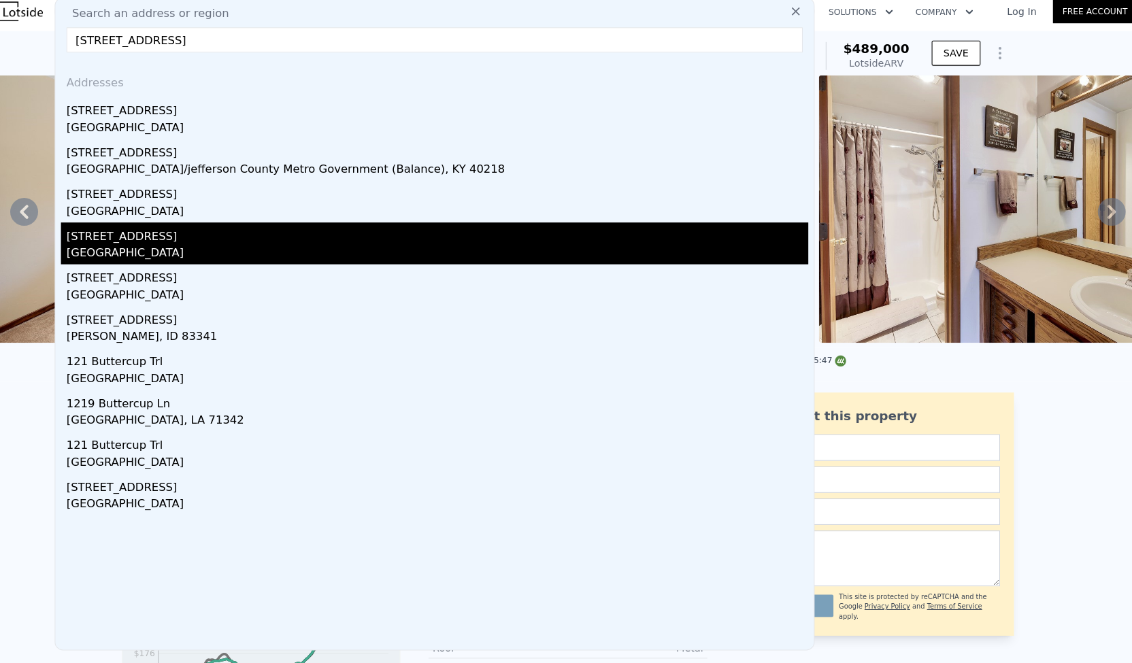
type input "[STREET_ADDRESS]"
click at [226, 235] on div "[STREET_ADDRESS]" at bounding box center [439, 236] width 724 height 22
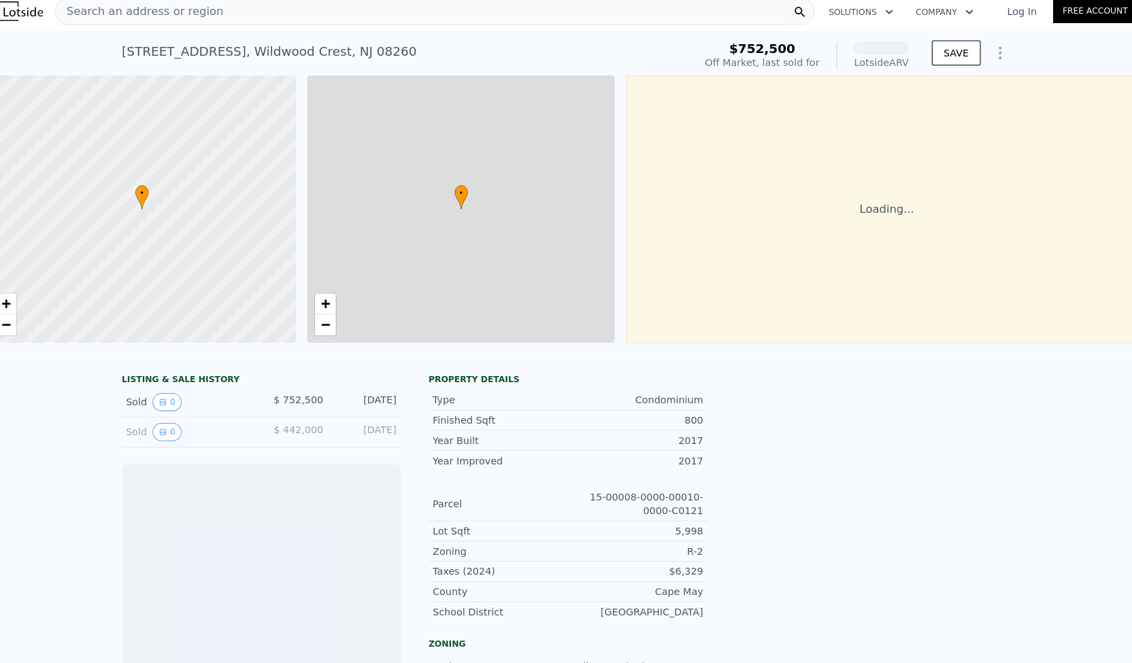
scroll to position [0, 5]
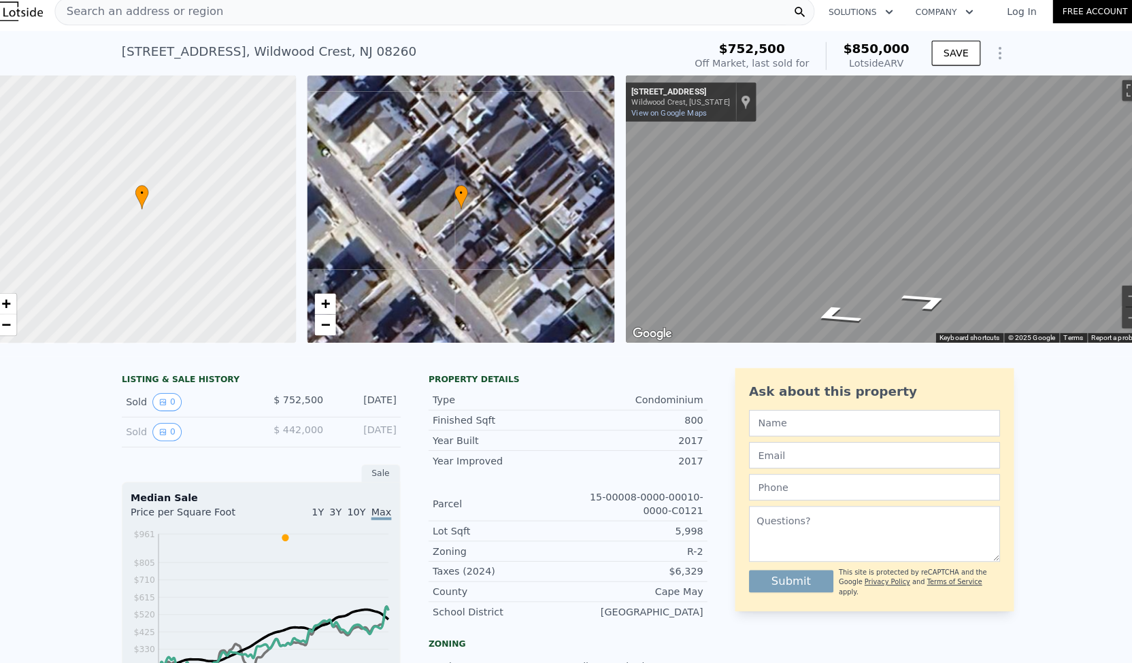
click at [597, 261] on div "• + − • + − ← Move left → Move right ↑ Move up ↓ Move down + Zoom in - Zoom out…" at bounding box center [566, 212] width 1132 height 261
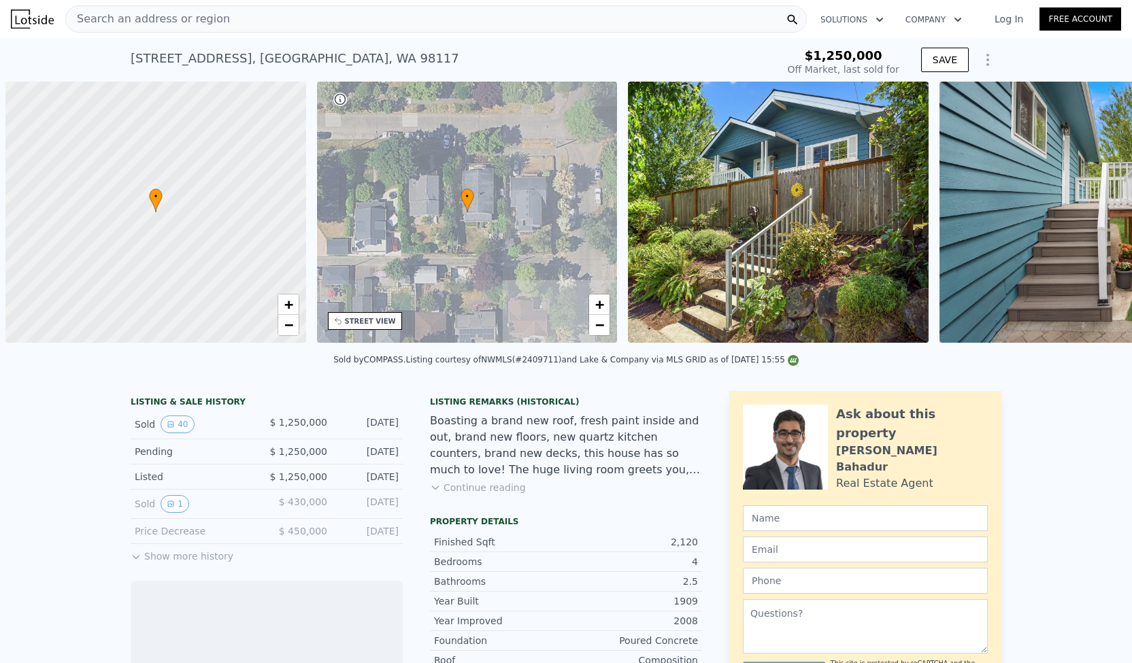
scroll to position [0, 5]
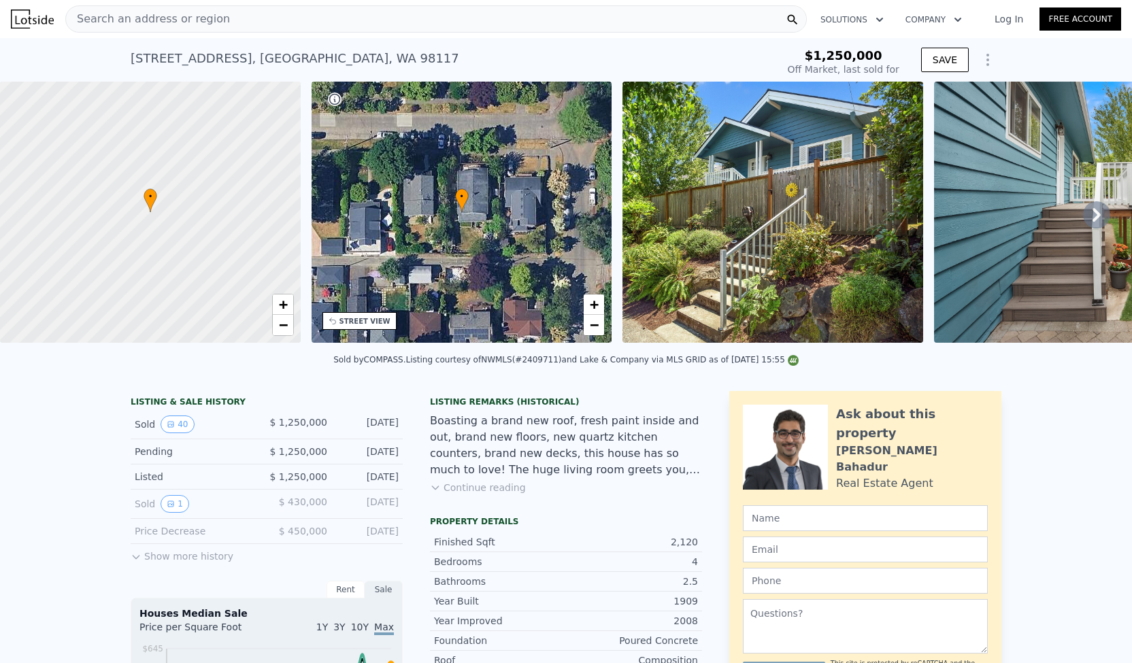
click at [133, 559] on icon at bounding box center [136, 557] width 6 height 3
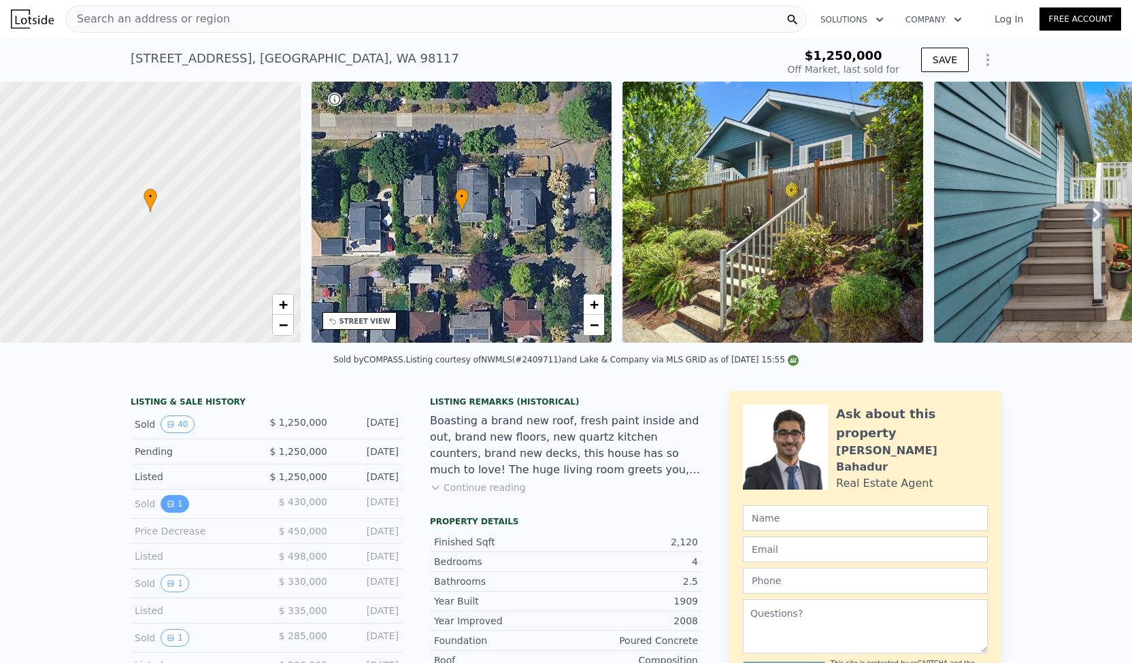
click at [167, 508] on icon "View historical data" at bounding box center [171, 504] width 8 height 8
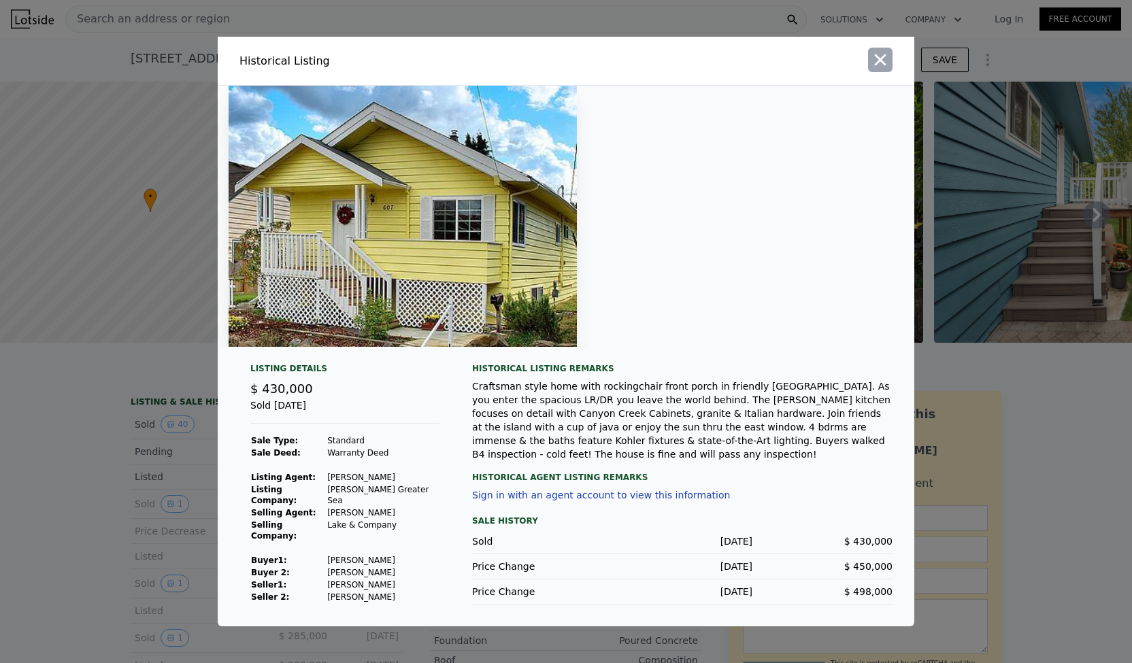
click at [886, 69] on icon "button" at bounding box center [880, 59] width 19 height 19
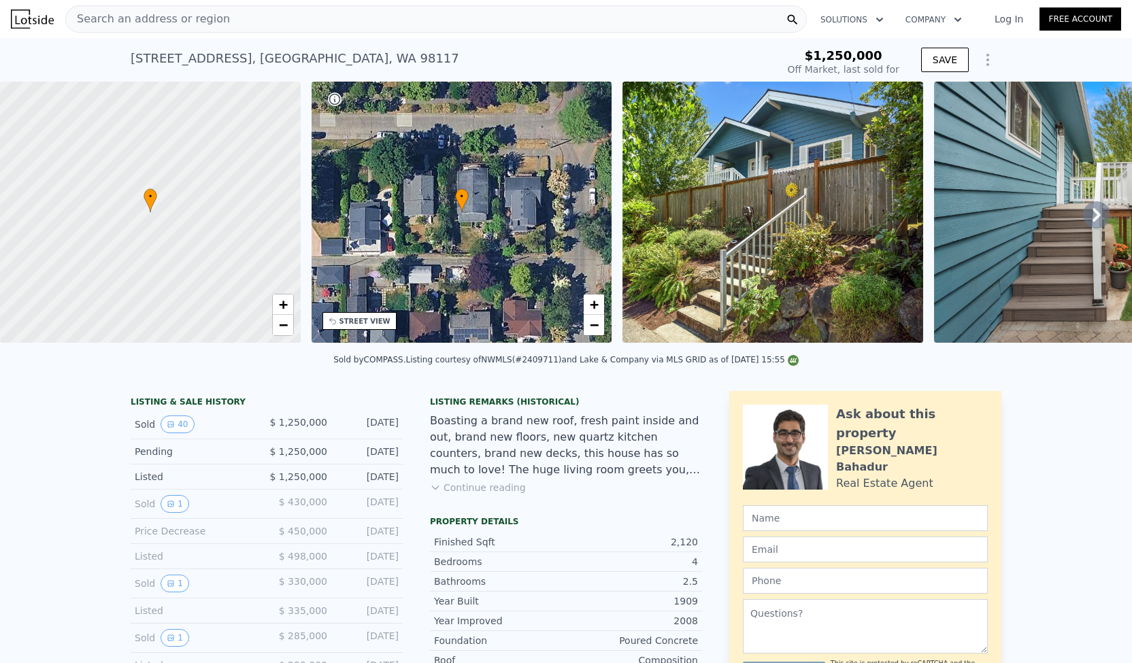
scroll to position [35, 0]
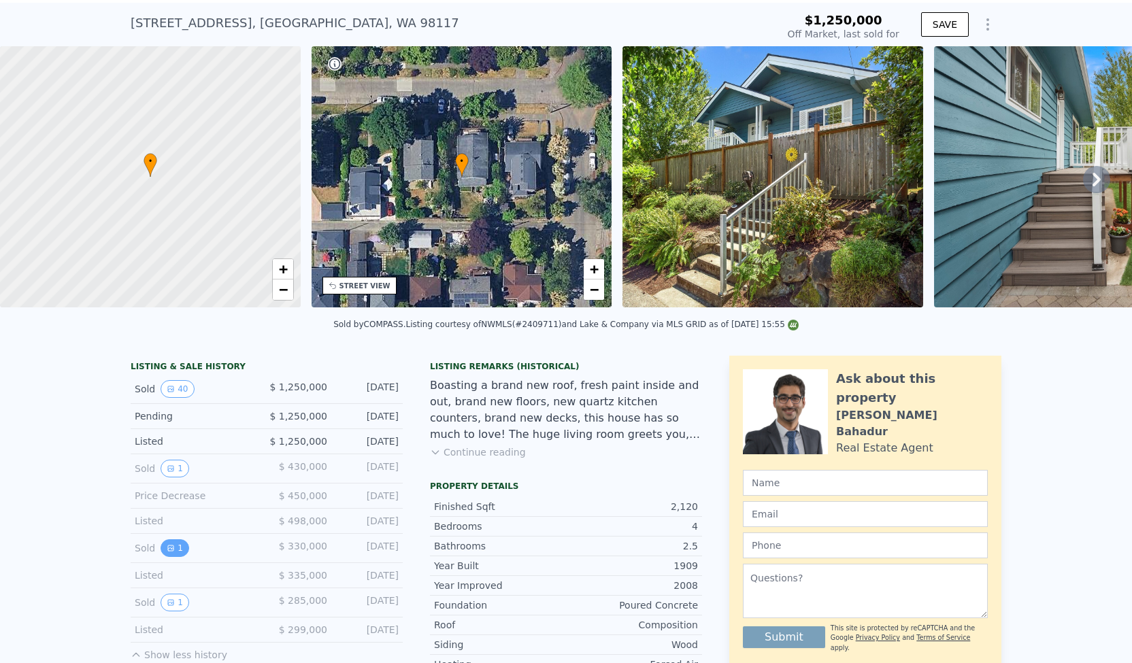
click at [167, 549] on button "1" at bounding box center [175, 548] width 29 height 18
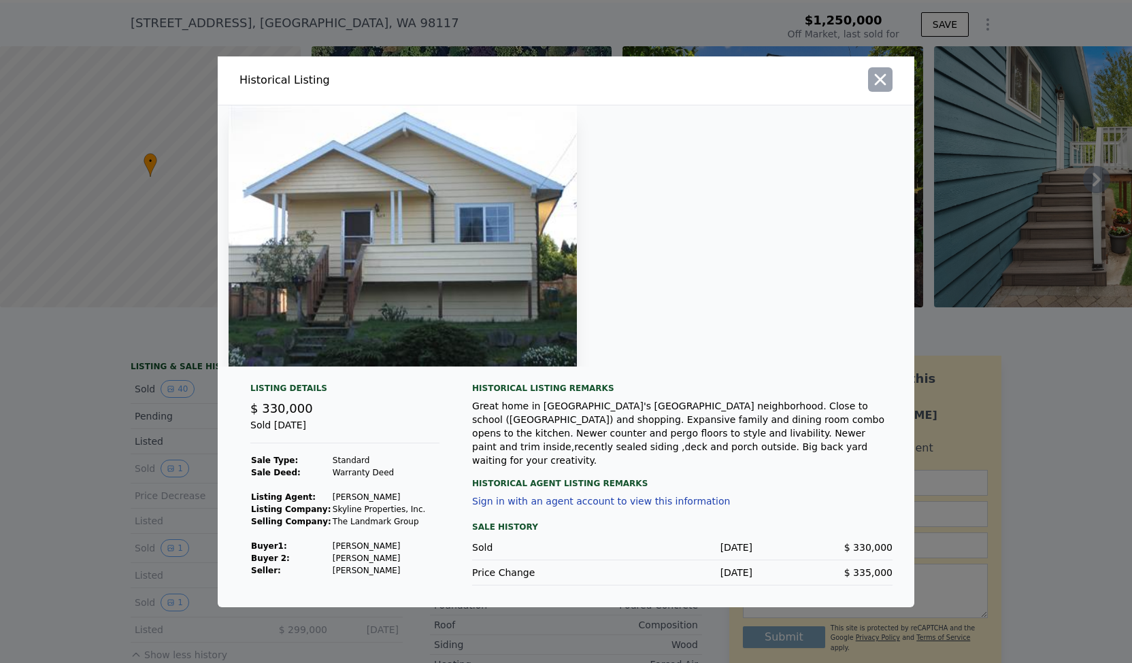
click at [887, 86] on icon "button" at bounding box center [880, 79] width 19 height 19
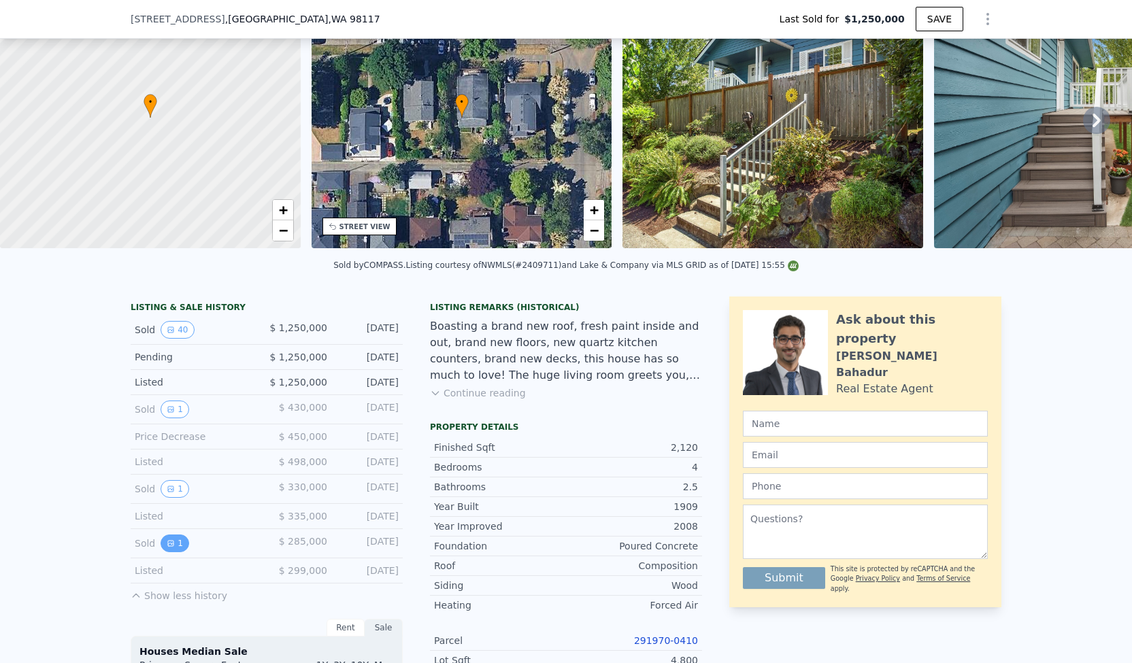
scroll to position [107, 0]
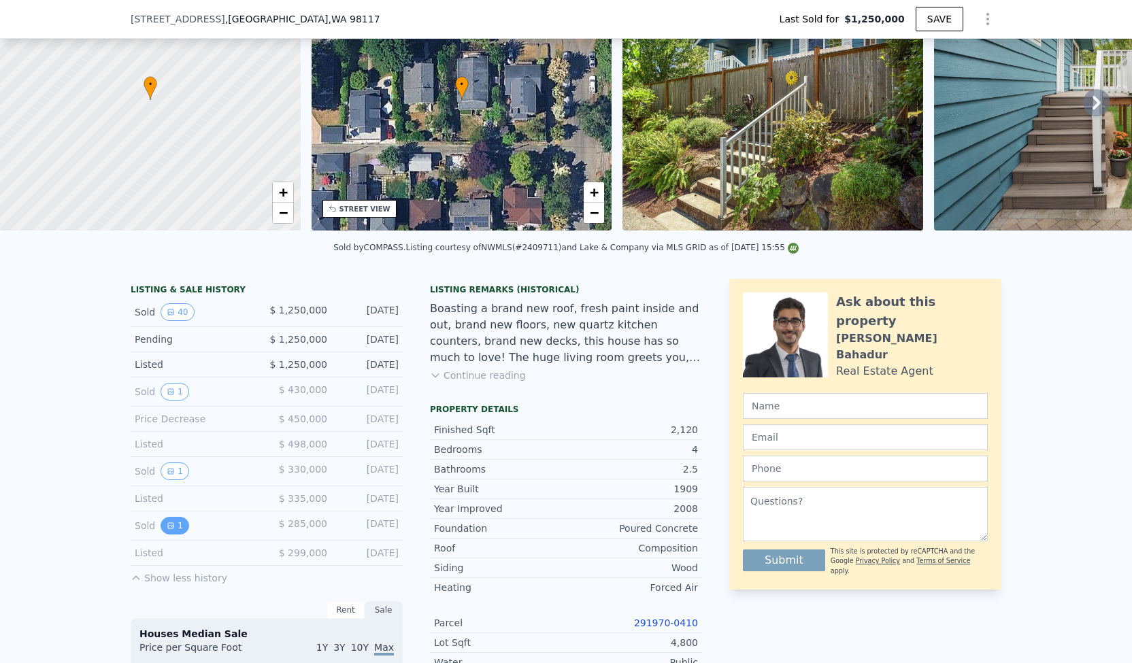
click at [170, 530] on button "1" at bounding box center [175, 526] width 29 height 18
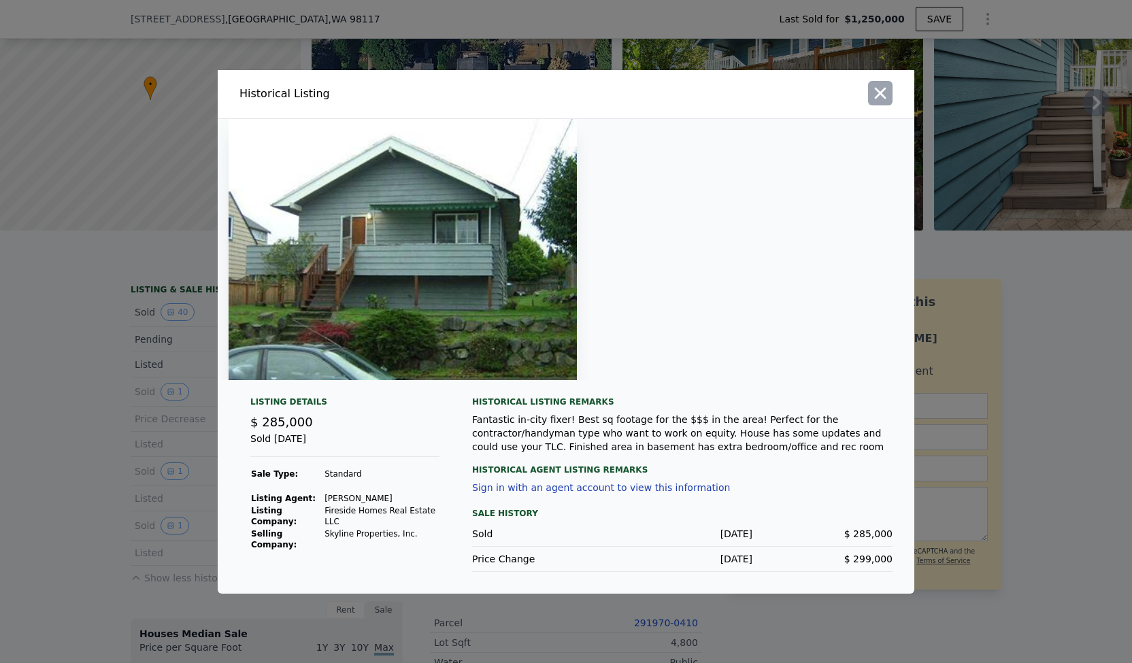
click at [879, 88] on icon "button" at bounding box center [880, 93] width 19 height 19
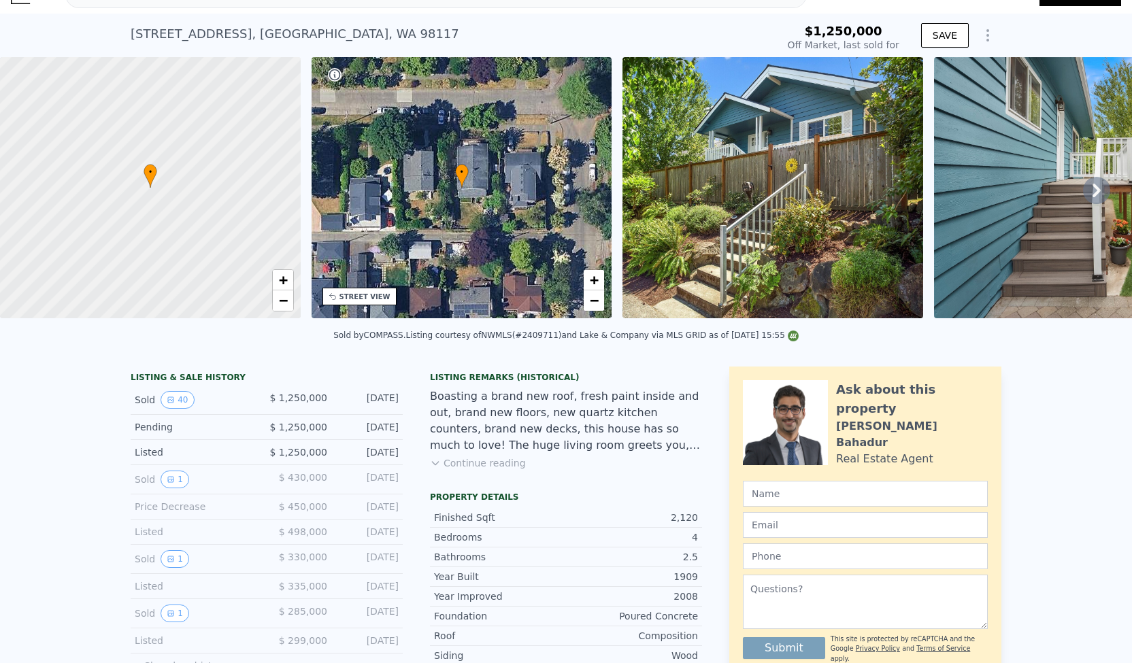
scroll to position [0, 0]
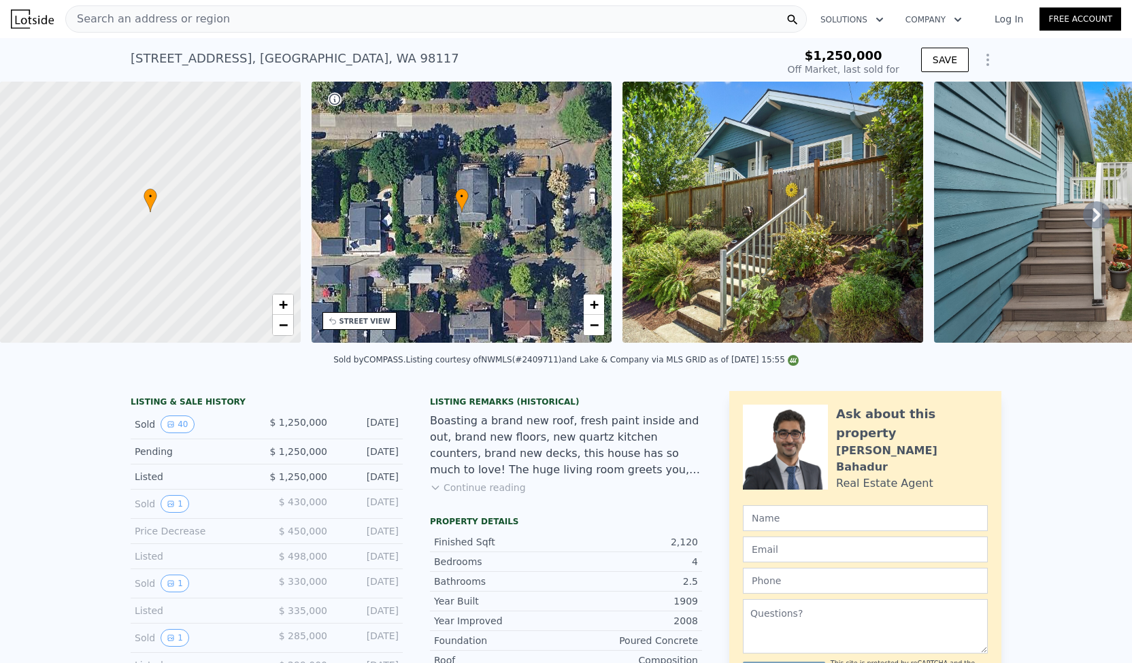
click at [393, 18] on div "Search an address or region" at bounding box center [435, 18] width 741 height 27
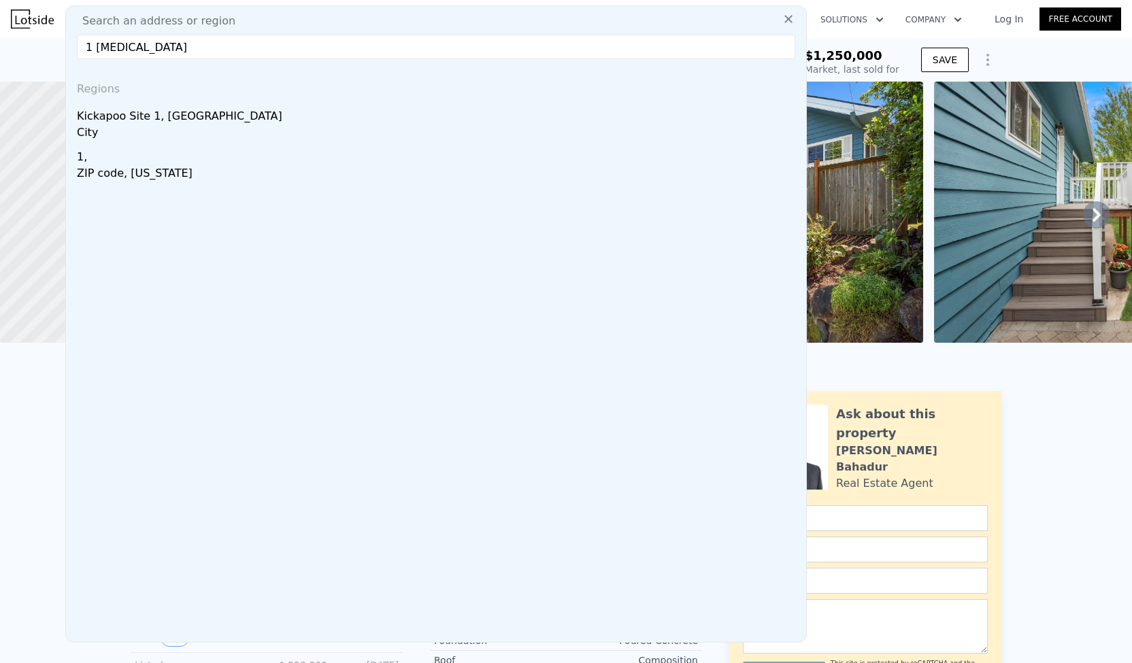
type input "1 Bald"
type input "$ 1,234,000"
type input "-$ 220,184"
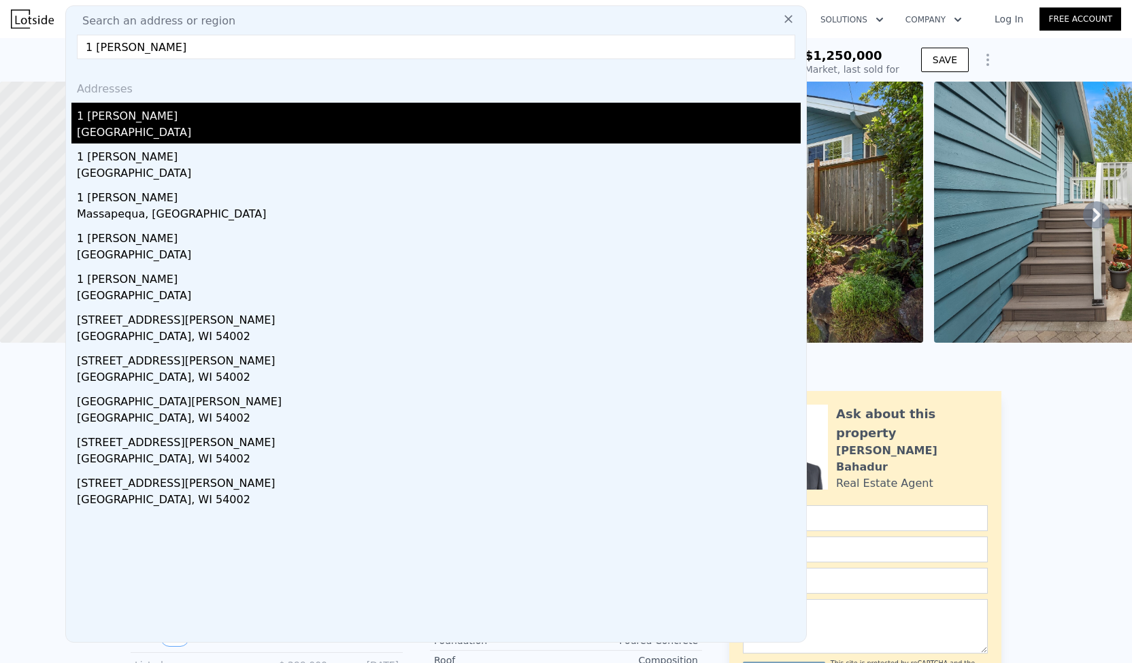
type input "1 Baldwin Pl"
click at [227, 127] on div "Westport, CT 06880" at bounding box center [439, 133] width 724 height 19
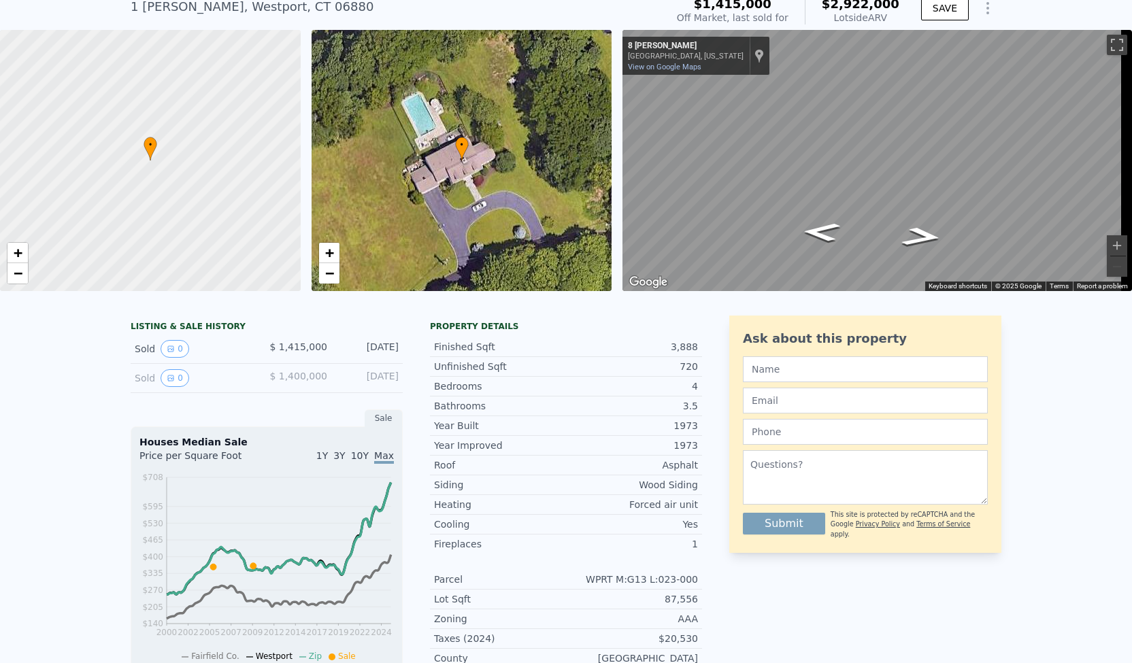
scroll to position [0, 5]
